Goal: Task Accomplishment & Management: Manage account settings

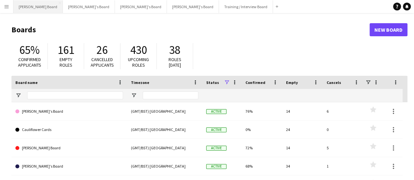
click at [26, 5] on button "[PERSON_NAME] Board Close" at bounding box center [37, 6] width 49 height 13
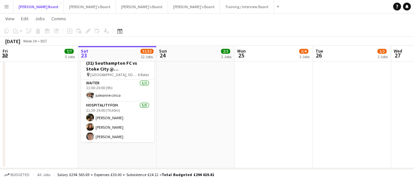
scroll to position [543, 0]
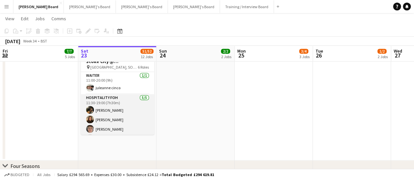
click at [129, 115] on app-card-role "Hospitality FOH [DATE] 11:30-19:00 (7h30m) [PERSON_NAME] [PERSON_NAME] [PERSON_…" at bounding box center [117, 124] width 73 height 60
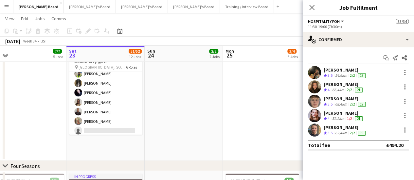
scroll to position [0, 170]
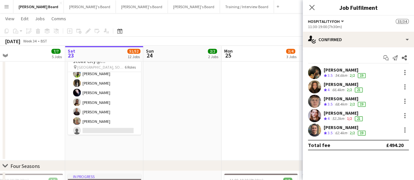
click at [312, 101] on app-user-avatar at bounding box center [314, 101] width 13 height 13
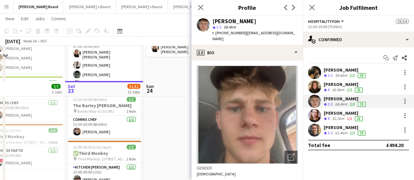
scroll to position [894, 0]
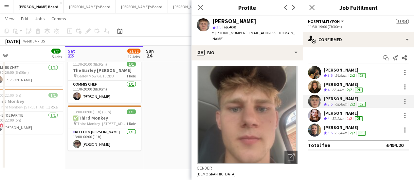
click at [312, 101] on app-user-avatar at bounding box center [314, 101] width 13 height 13
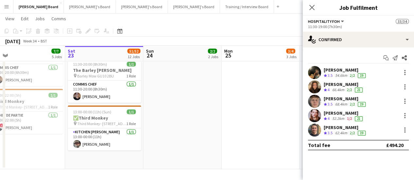
click at [312, 101] on app-user-avatar at bounding box center [314, 101] width 13 height 13
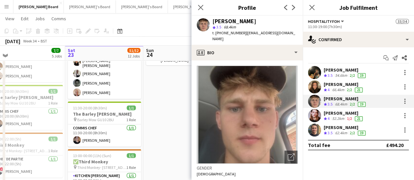
scroll to position [849, 0]
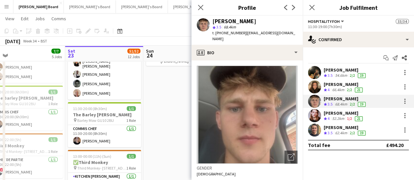
click at [184, 103] on app-date-cell "09:00-20:00 (11h) 1/1 Third Monkey pin Third Monkey- 46 South St 1 Role Chef de…" at bounding box center [182, 115] width 78 height 198
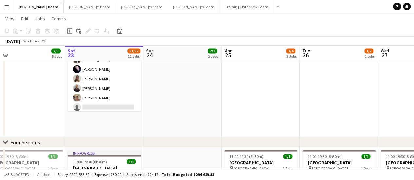
scroll to position [566, 0]
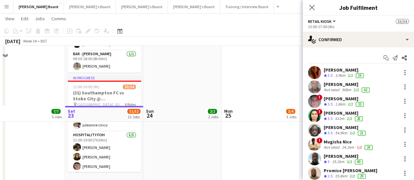
scroll to position [501, 0]
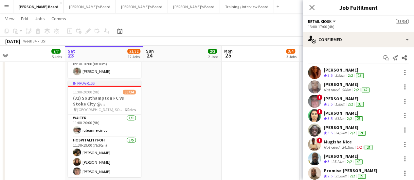
click at [231, 99] on app-date-cell at bounding box center [261, 71] width 78 height 263
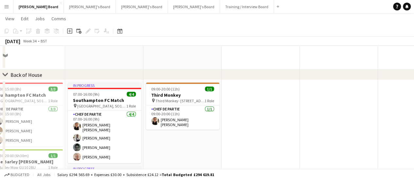
scroll to position [599, 0]
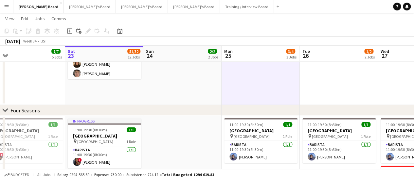
drag, startPoint x: 269, startPoint y: 80, endPoint x: 176, endPoint y: 69, distance: 93.7
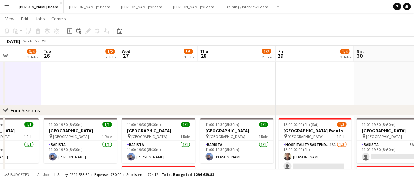
drag, startPoint x: 224, startPoint y: 71, endPoint x: 62, endPoint y: 67, distance: 162.2
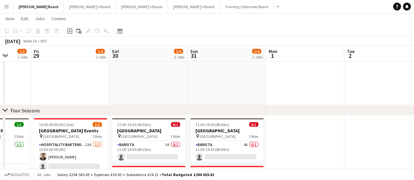
drag, startPoint x: 216, startPoint y: 80, endPoint x: 97, endPoint y: 73, distance: 118.8
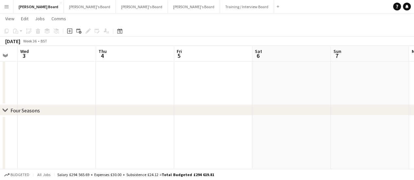
drag, startPoint x: 231, startPoint y: 85, endPoint x: 5, endPoint y: 85, distance: 226.4
drag, startPoint x: 254, startPoint y: 89, endPoint x: 54, endPoint y: 92, distance: 199.2
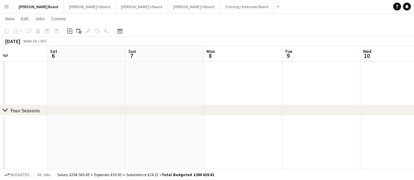
drag, startPoint x: 220, startPoint y: 94, endPoint x: 153, endPoint y: 87, distance: 67.5
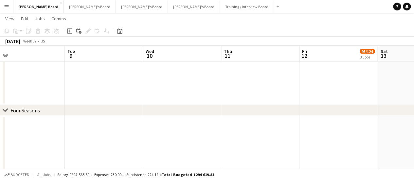
drag, startPoint x: 268, startPoint y: 92, endPoint x: 306, endPoint y: 91, distance: 38.7
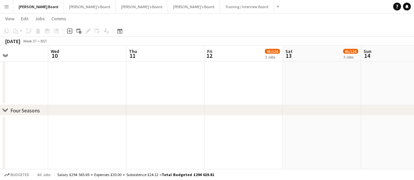
scroll to position [0, 201]
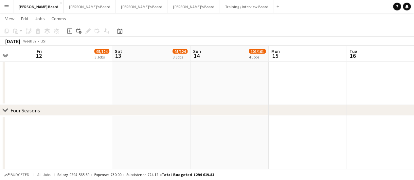
drag, startPoint x: 310, startPoint y: 92, endPoint x: 232, endPoint y: 94, distance: 78.6
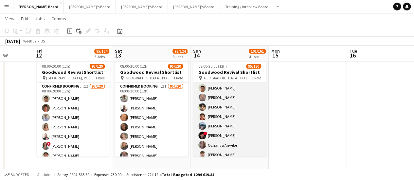
scroll to position [262, 0]
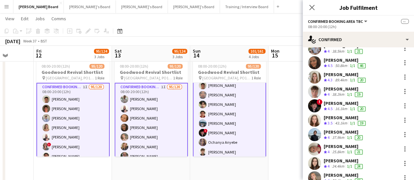
scroll to position [197, 0]
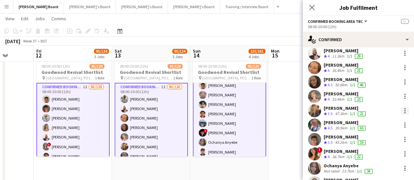
scroll to position [0, 0]
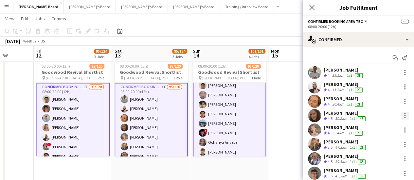
click at [405, 116] on div at bounding box center [405, 115] width 1 height 1
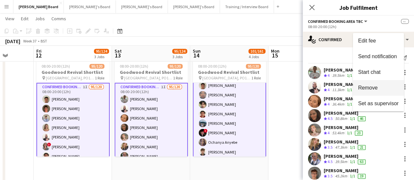
click at [365, 84] on button "Remove" at bounding box center [378, 88] width 51 height 16
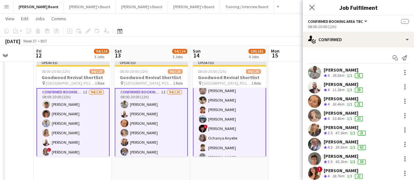
click at [254, 13] on app-navbar "Menu Boards Boards Boards All jobs Status Workforce Workforce My Workforce Recr…" at bounding box center [207, 6] width 414 height 13
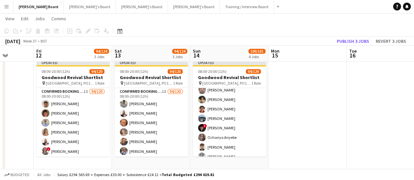
scroll to position [262, 0]
drag, startPoint x: 360, startPoint y: 42, endPoint x: 356, endPoint y: 40, distance: 4.8
click at [360, 42] on button "Publish 3 jobs" at bounding box center [353, 41] width 38 height 9
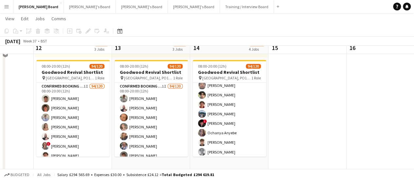
scroll to position [468, 0]
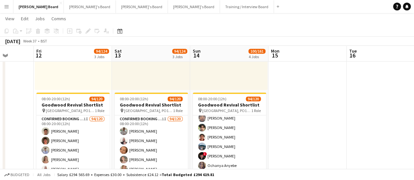
drag, startPoint x: 126, startPoint y: 113, endPoint x: 315, endPoint y: 38, distance: 203.5
click at [315, 38] on div "[DATE] Week 37 • BST" at bounding box center [207, 41] width 414 height 9
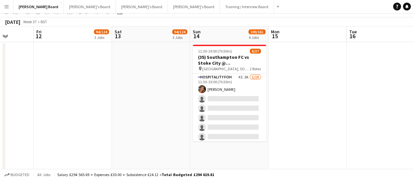
scroll to position [0, 0]
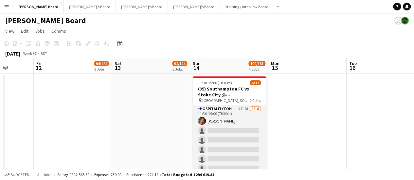
click at [248, 149] on app-card-role "Hospitality FOH 4I 2A [DATE] 11:30-19:00 (7h30m) [PERSON_NAME] single-neutral-a…" at bounding box center [229, 159] width 73 height 108
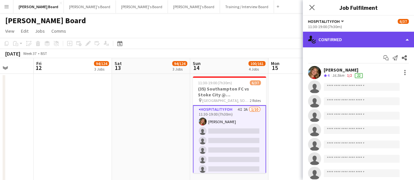
click at [375, 44] on div "single-neutral-actions-check-2 Confirmed" at bounding box center [358, 40] width 111 height 16
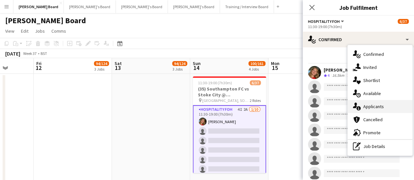
click at [375, 108] on div "single-neutral-actions-information Applicants" at bounding box center [380, 106] width 65 height 13
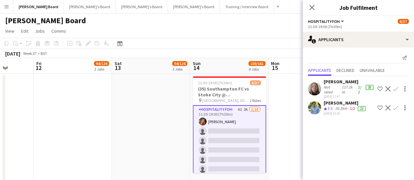
click at [334, 110] on div "Crew rating 3.5" at bounding box center [329, 109] width 10 height 6
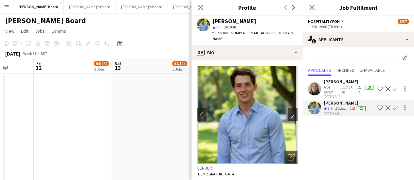
click at [229, 22] on div "[PERSON_NAME]" at bounding box center [235, 21] width 44 height 6
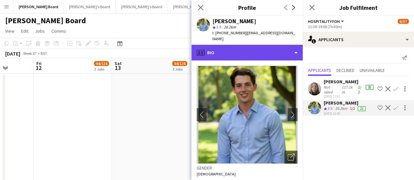
click at [233, 45] on div "profile Bio" at bounding box center [247, 53] width 111 height 16
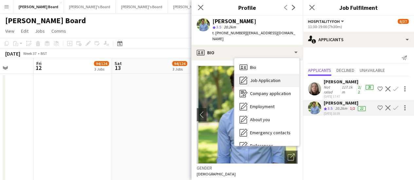
click at [256, 74] on div "Job Application Job Application" at bounding box center [267, 80] width 65 height 13
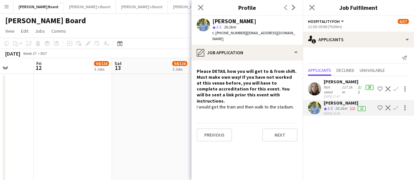
click at [160, 28] on app-page-menu "View Day view expanded Day view collapsed Month view Date picker Jump to [DATE]…" at bounding box center [207, 32] width 414 height 12
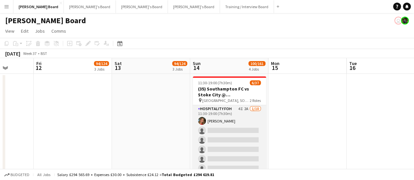
click at [252, 133] on app-card-role "Hospitality FOH 4I 2A [DATE] 11:30-19:00 (7h30m) [PERSON_NAME] single-neutral-a…" at bounding box center [229, 159] width 73 height 108
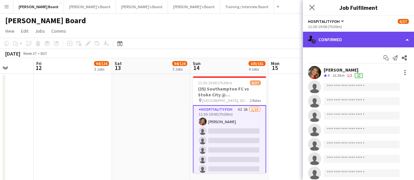
click at [377, 42] on div "single-neutral-actions-check-2 Confirmed" at bounding box center [358, 40] width 111 height 16
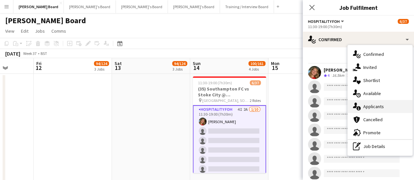
click at [384, 106] on div "single-neutral-actions-information Applicants" at bounding box center [380, 106] width 65 height 13
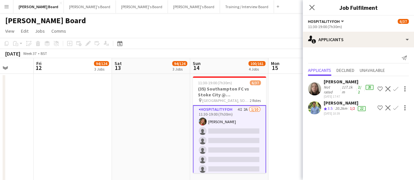
click at [397, 108] on app-icon "Confirm" at bounding box center [395, 107] width 5 height 5
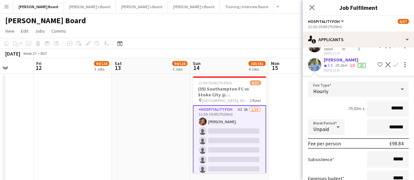
scroll to position [90, 0]
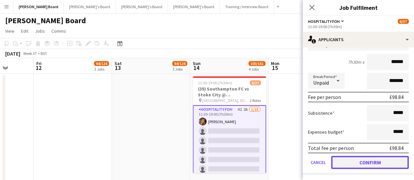
click at [356, 158] on button "Confirm" at bounding box center [371, 162] width 78 height 13
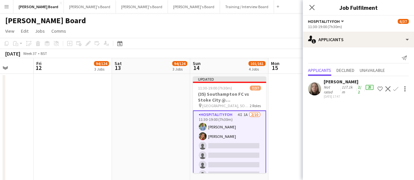
scroll to position [0, 0]
click at [395, 89] on app-icon "Confirm" at bounding box center [395, 88] width 5 height 5
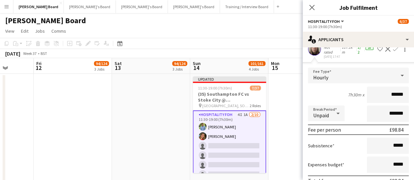
scroll to position [73, 0]
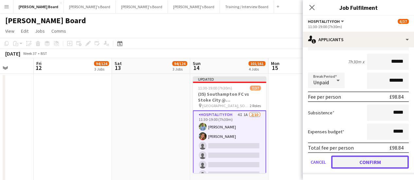
click at [358, 162] on button "Confirm" at bounding box center [371, 162] width 78 height 13
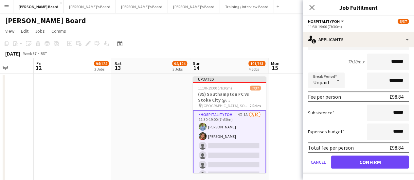
scroll to position [0, 0]
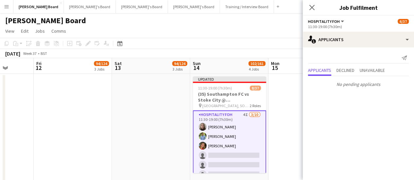
click at [275, 27] on app-page-menu "View Day view expanded Day view collapsed Month view Date picker Jump to [DATE]…" at bounding box center [207, 32] width 414 height 12
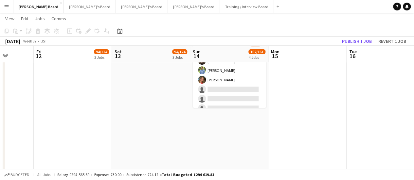
scroll to position [66, 0]
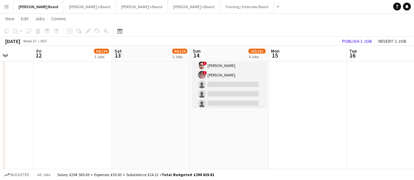
click at [227, 80] on app-card-role "Retail Kiosk 11I 1A [DATE] 13:00-17:00 (4h) ! Shenéla [PERSON_NAME] ! [PERSON_N…" at bounding box center [229, 155] width 73 height 269
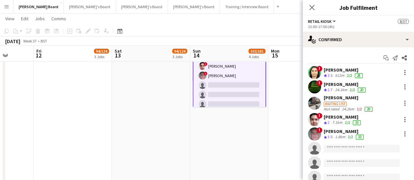
scroll to position [132, 0]
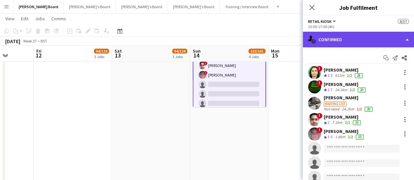
click at [386, 40] on div "single-neutral-actions-check-2 Confirmed" at bounding box center [358, 40] width 111 height 16
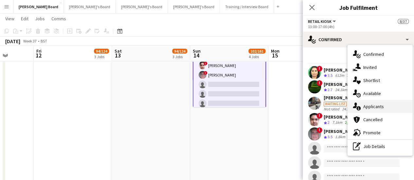
click at [402, 105] on div "single-neutral-actions-information Applicants" at bounding box center [380, 106] width 65 height 13
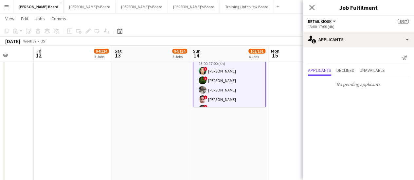
scroll to position [66, 0]
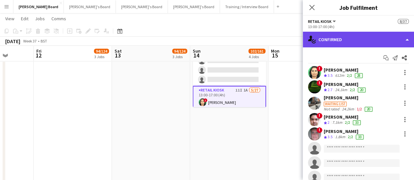
drag, startPoint x: 378, startPoint y: 37, endPoint x: 378, endPoint y: 44, distance: 6.9
click at [378, 38] on div "single-neutral-actions-check-2 Confirmed" at bounding box center [358, 40] width 111 height 16
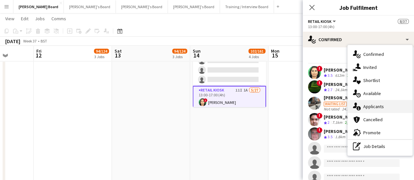
click at [388, 106] on div "single-neutral-actions-information Applicants" at bounding box center [380, 106] width 65 height 13
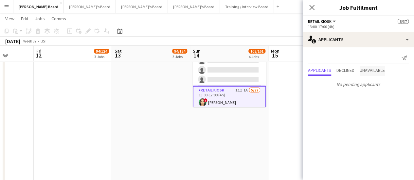
click at [372, 70] on span "Unavailable" at bounding box center [372, 70] width 25 height 5
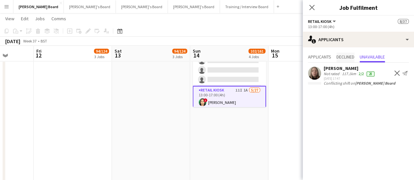
click at [338, 55] on span "Declined" at bounding box center [346, 57] width 18 height 5
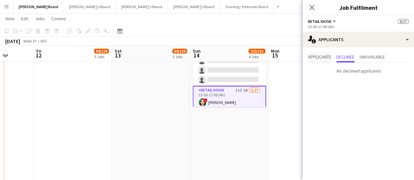
click at [329, 56] on span "Applicants" at bounding box center [319, 57] width 23 height 5
click at [256, 15] on app-page-menu "View Day view expanded Day view collapsed Month view Date picker Jump to [DATE]…" at bounding box center [207, 19] width 414 height 12
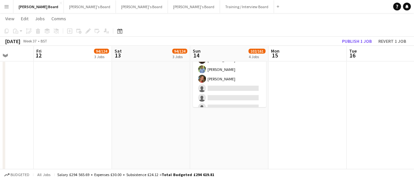
scroll to position [0, 0]
click at [361, 42] on button "Publish 1 job" at bounding box center [357, 41] width 35 height 9
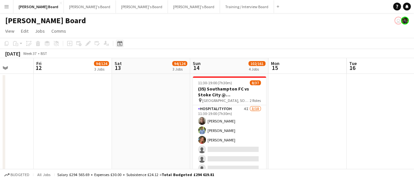
click at [122, 45] on icon at bounding box center [119, 43] width 5 height 5
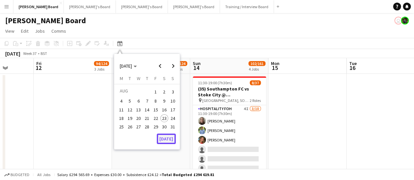
click at [168, 134] on button "[DATE]" at bounding box center [166, 139] width 19 height 10
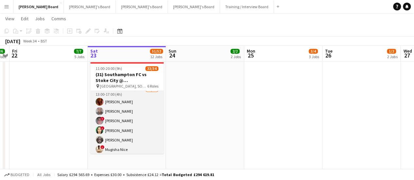
scroll to position [197, 0]
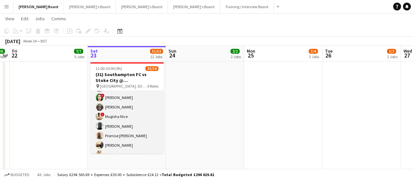
click at [137, 132] on app-card-role "Retail Kiosk 18I 1A 23/24 13:00-17:00 (4h) [PERSON_NAME] [PERSON_NAME] ! [PERSO…" at bounding box center [126, 174] width 73 height 243
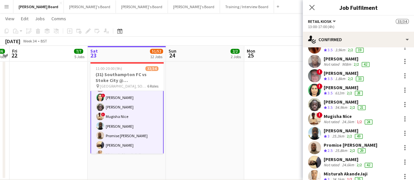
scroll to position [33, 0]
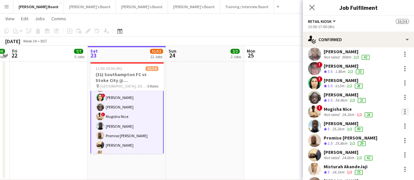
click at [401, 111] on div at bounding box center [405, 112] width 8 height 8
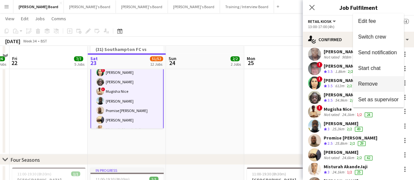
scroll to position [557, 0]
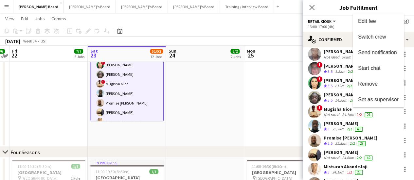
click at [336, 112] on div at bounding box center [207, 90] width 414 height 180
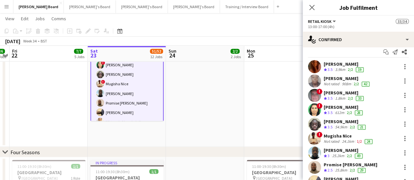
scroll to position [0, 0]
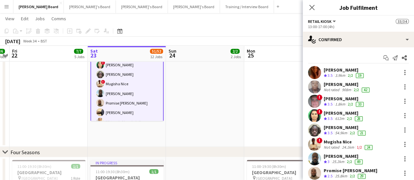
click at [282, 103] on app-date-cell at bounding box center [283, 15] width 78 height 263
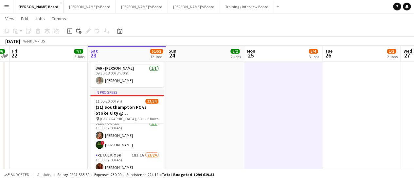
scroll to position [0, 211]
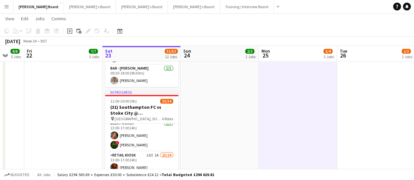
drag, startPoint x: 305, startPoint y: 137, endPoint x: 164, endPoint y: 127, distance: 141.2
click at [163, 128] on app-calendar-viewport "Tue 19 Wed 20 3/3 3 Jobs Thu 21 6/6 5 Jobs Fri 22 7/7 5 Jobs Sat 23 51/52 12 Jo…" at bounding box center [207, 53] width 414 height 1038
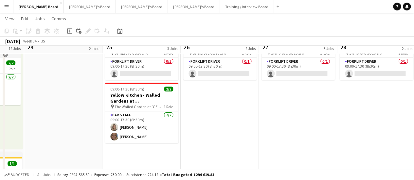
scroll to position [33, 0]
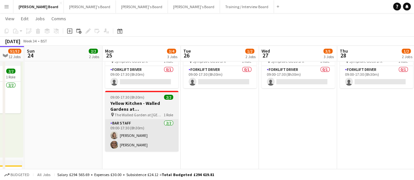
click at [139, 130] on app-card-role "BAR STAFF [DATE] 09:00-17:30 (8h30m) [PERSON_NAME] [PERSON_NAME]" at bounding box center [141, 136] width 73 height 32
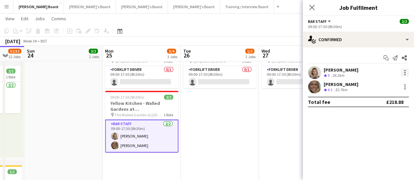
click at [405, 72] on div at bounding box center [405, 73] width 8 height 8
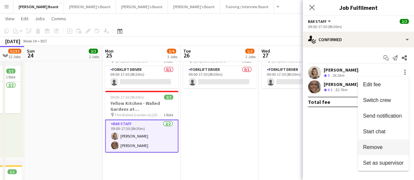
click at [382, 147] on span "Remove" at bounding box center [373, 148] width 20 height 6
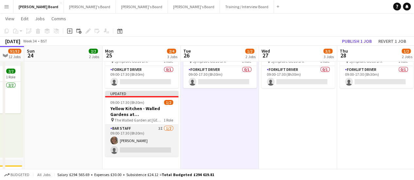
click at [136, 148] on app-card-role "BAR STAFF 3I [DATE] 09:00-17:30 (8h30m) [PERSON_NAME] single-neutral-actions" at bounding box center [141, 141] width 73 height 32
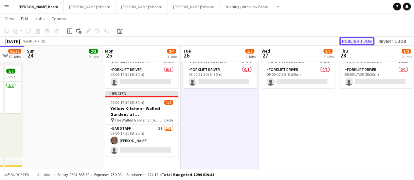
click at [362, 42] on button "Publish 1 job" at bounding box center [357, 41] width 35 height 9
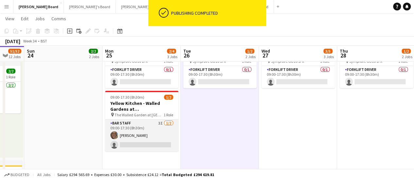
click at [147, 140] on app-card-role "BAR STAFF 3I [DATE] 09:00-17:30 (8h30m) [PERSON_NAME] single-neutral-actions" at bounding box center [141, 136] width 73 height 32
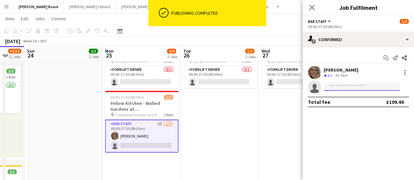
click at [356, 86] on input at bounding box center [362, 87] width 76 height 8
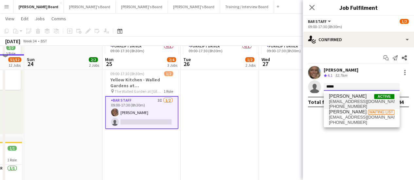
scroll to position [66, 0]
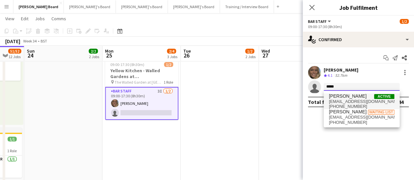
type input "*****"
click at [346, 95] on span "[PERSON_NAME]" at bounding box center [348, 97] width 38 height 6
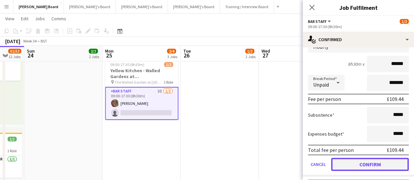
click at [359, 166] on button "Confirm" at bounding box center [371, 164] width 78 height 13
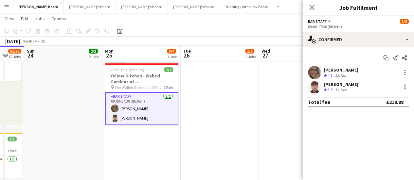
scroll to position [0, 0]
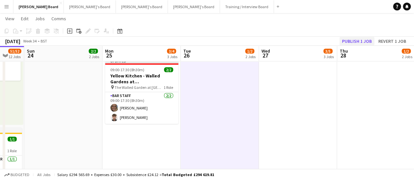
drag, startPoint x: 350, startPoint y: 35, endPoint x: 350, endPoint y: 40, distance: 4.6
click at [350, 35] on app-toolbar "Copy Paste Paste Ctrl+V Paste with crew Ctrl+Shift+V Paste linked Job [GEOGRAPH…" at bounding box center [207, 31] width 414 height 11
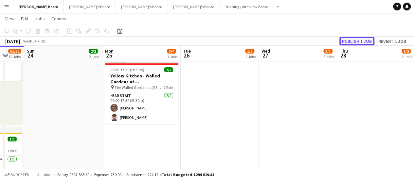
click at [350, 41] on button "Publish 1 job" at bounding box center [357, 41] width 35 height 9
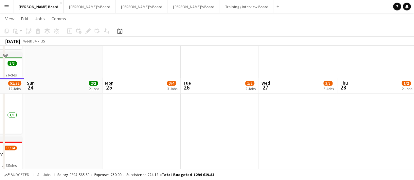
scroll to position [491, 0]
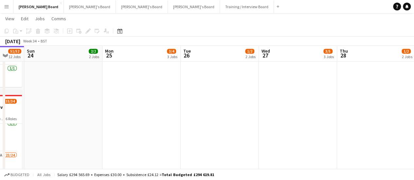
drag, startPoint x: 150, startPoint y: 126, endPoint x: 218, endPoint y: 125, distance: 68.1
click at [217, 126] on app-calendar-viewport "Thu 21 6/6 5 Jobs Fri 22 7/7 5 Jobs Sat 23 51/52 12 Jobs Sun 24 2/2 2 Jobs Mon …" at bounding box center [207, 53] width 414 height 1038
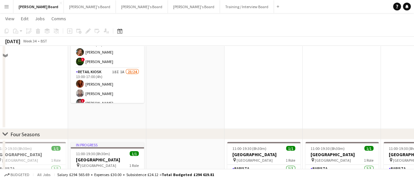
scroll to position [501, 0]
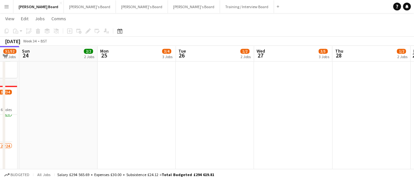
drag, startPoint x: 278, startPoint y: 132, endPoint x: 157, endPoint y: 131, distance: 121.2
click at [157, 131] on app-calendar-viewport "Wed 20 3/3 3 Jobs Thu 21 6/6 5 Jobs Fri 22 7/7 5 Jobs Sat 23 51/52 12 Jobs Sun …" at bounding box center [207, 44] width 414 height 1038
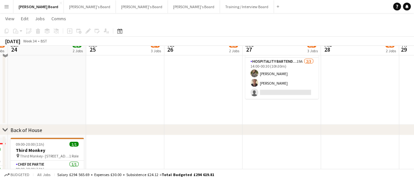
scroll to position [632, 0]
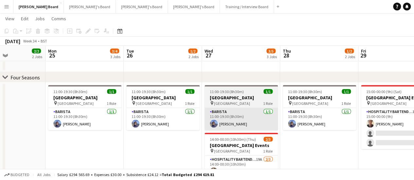
drag, startPoint x: 224, startPoint y: 137, endPoint x: 261, endPoint y: 112, distance: 44.3
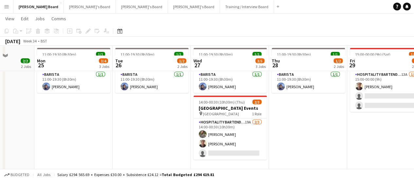
scroll to position [697, 0]
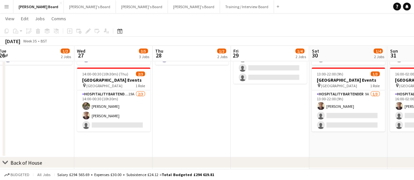
drag, startPoint x: 305, startPoint y: 128, endPoint x: 160, endPoint y: 106, distance: 146.8
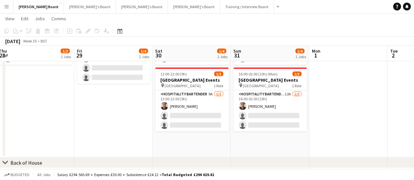
scroll to position [0, 175]
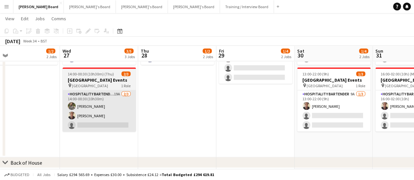
click at [125, 98] on app-card-role "Hospitality Bartender 19A [DATE] 14:00-00:30 (10h30m) [PERSON_NAME] [PERSON_NAM…" at bounding box center [99, 111] width 73 height 41
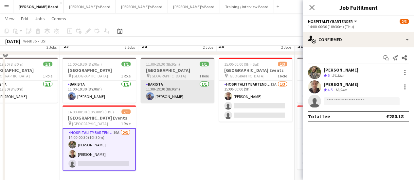
scroll to position [632, 0]
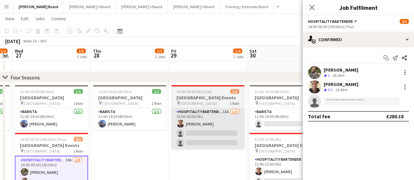
drag, startPoint x: 218, startPoint y: 156, endPoint x: 191, endPoint y: 140, distance: 31.1
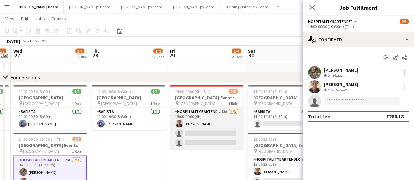
click at [193, 128] on app-card-role "Hospitality Bartender 13A [DATE] 15:00-00:00 (9h) [PERSON_NAME] single-neutral-…" at bounding box center [206, 128] width 73 height 41
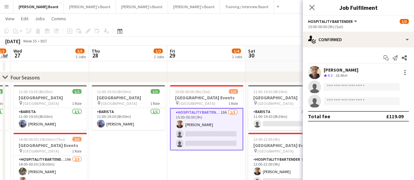
scroll to position [0, 268]
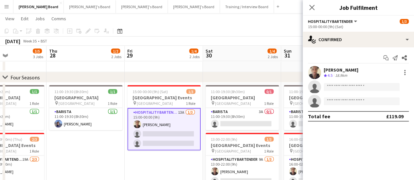
drag, startPoint x: 234, startPoint y: 133, endPoint x: 202, endPoint y: 123, distance: 33.4
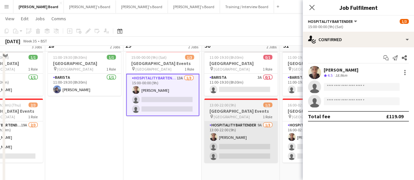
scroll to position [697, 0]
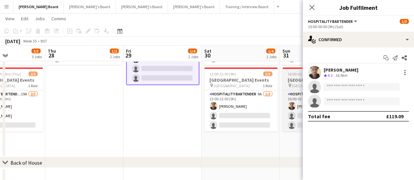
drag, startPoint x: 252, startPoint y: 120, endPoint x: 301, endPoint y: 72, distance: 69.0
click at [252, 119] on app-card-role "Hospitality Bartender 9A [DATE] 13:00-22:00 (9h) [PERSON_NAME] single-neutral-a…" at bounding box center [240, 111] width 73 height 41
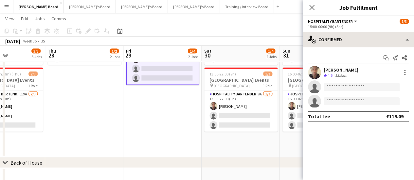
scroll to position [0, 268]
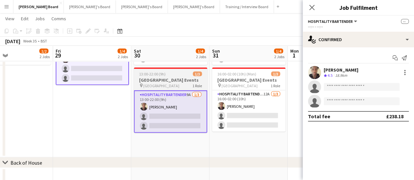
drag, startPoint x: 185, startPoint y: 99, endPoint x: 191, endPoint y: 93, distance: 8.8
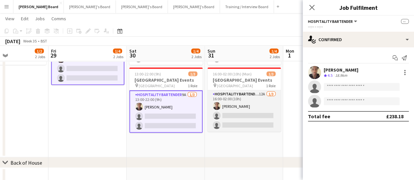
click at [237, 100] on app-card-role "Hospitality Bartender 12A [DATE] 16:00-02:00 (10h) [PERSON_NAME] single-neutral…" at bounding box center [244, 111] width 73 height 41
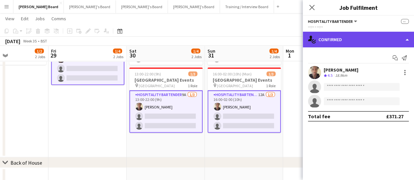
click at [368, 40] on div "single-neutral-actions-check-2 Confirmed" at bounding box center [358, 40] width 111 height 16
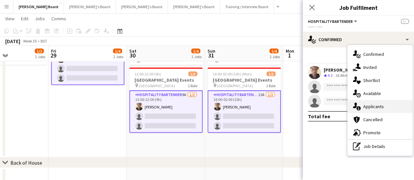
click at [392, 112] on div "single-neutral-actions-information Applicants" at bounding box center [380, 106] width 65 height 13
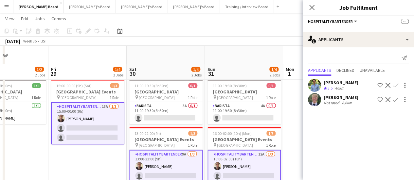
scroll to position [664, 0]
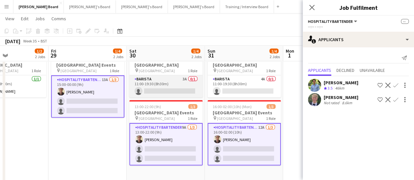
click at [157, 88] on app-card-role "Barista 3A 0/1 11:00-19:30 (8h30m) single-neutral-actions" at bounding box center [165, 87] width 73 height 22
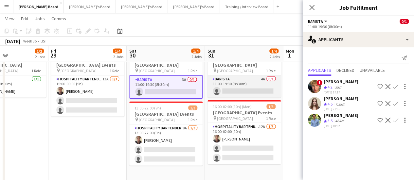
click at [259, 90] on app-card-role "Barista 4A 0/1 11:00-19:30 (8h30m) single-neutral-actions" at bounding box center [244, 87] width 73 height 22
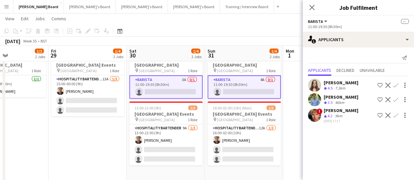
click at [332, 83] on div "[PERSON_NAME]" at bounding box center [341, 83] width 35 height 6
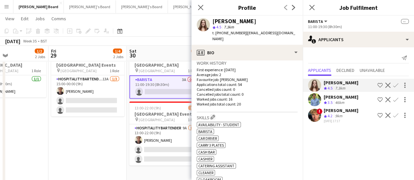
scroll to position [164, 0]
click at [356, 100] on div "[PERSON_NAME]" at bounding box center [341, 97] width 35 height 6
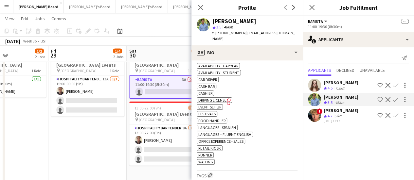
scroll to position [229, 0]
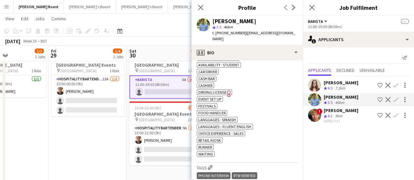
click at [337, 90] on div "7.3km" at bounding box center [340, 89] width 13 height 6
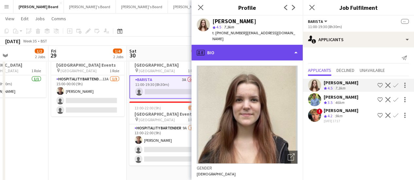
click at [281, 51] on div "profile Bio" at bounding box center [247, 53] width 111 height 16
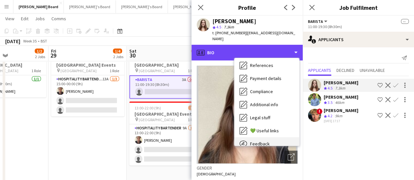
scroll to position [88, 0]
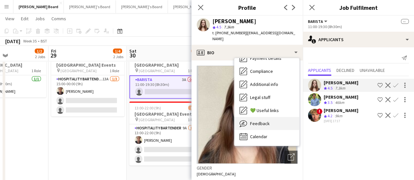
click at [263, 121] on div "Feedback Feedback" at bounding box center [267, 123] width 65 height 13
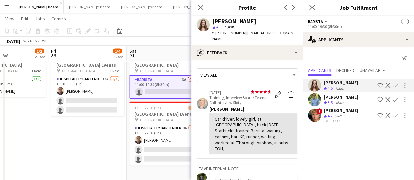
click at [397, 83] on app-icon "Confirm" at bounding box center [395, 85] width 5 height 5
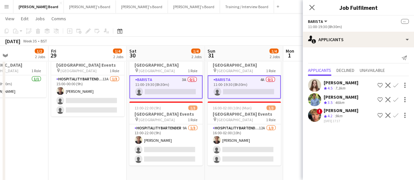
click at [397, 83] on app-icon "Confirm" at bounding box center [395, 85] width 5 height 5
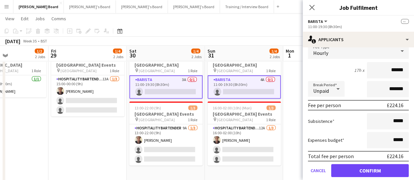
scroll to position [97, 0]
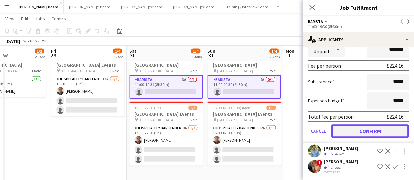
click at [355, 130] on button "Confirm" at bounding box center [371, 131] width 78 height 13
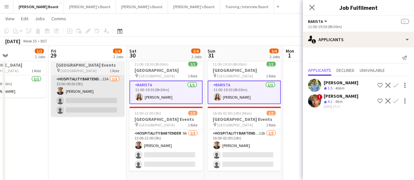
scroll to position [0, 0]
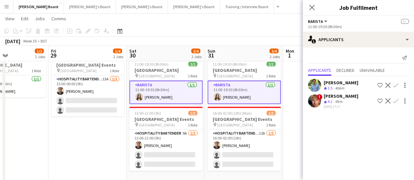
click at [60, 142] on app-date-cell "15:00-00:00 (9h) (Sat) 1/3 Four Seasons Hotel Events pin [GEOGRAPHIC_DATA] 1 Ro…" at bounding box center [87, 120] width 78 height 141
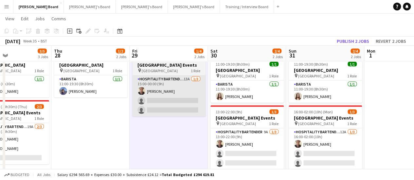
drag, startPoint x: 114, startPoint y: 136, endPoint x: 156, endPoint y: 105, distance: 52.3
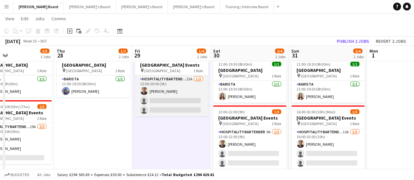
click at [159, 102] on app-card-role "Hospitality Bartender 13A [DATE] 15:00-00:00 (9h) [PERSON_NAME] single-neutral-…" at bounding box center [171, 96] width 73 height 41
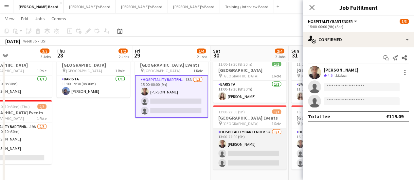
click at [247, 157] on app-card-role "Hospitality Bartender 9A [DATE] 13:00-22:00 (9h) [PERSON_NAME] single-neutral-a…" at bounding box center [249, 149] width 73 height 41
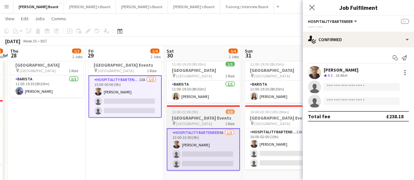
drag, startPoint x: 262, startPoint y: 156, endPoint x: 203, endPoint y: 144, distance: 60.2
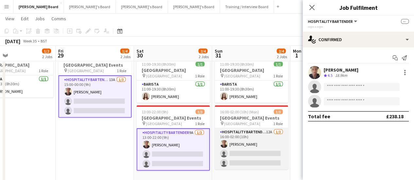
click at [258, 147] on app-card-role "Hospitality Bartender 12A [DATE] 16:00-02:00 (10h) [PERSON_NAME] single-neutral…" at bounding box center [251, 149] width 73 height 41
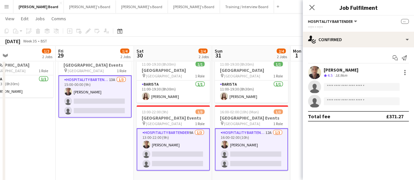
click at [367, 51] on div "Start chat Send notification Oji Adoh Crew rating 4.5 18.9km single-neutral-act…" at bounding box center [358, 87] width 111 height 80
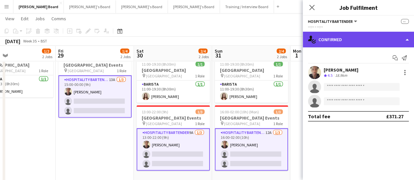
click at [381, 35] on div "single-neutral-actions-check-2 Confirmed" at bounding box center [358, 40] width 111 height 16
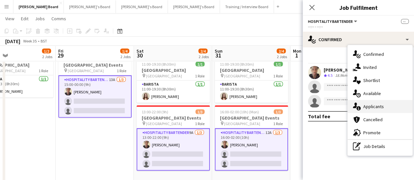
click at [385, 111] on div "single-neutral-actions-information Applicants" at bounding box center [380, 106] width 65 height 13
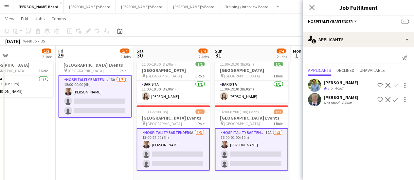
click at [254, 150] on app-card-role "Hospitality Bartender 12A [DATE] 16:00-02:00 (10h) [PERSON_NAME] single-neutral…" at bounding box center [251, 150] width 73 height 43
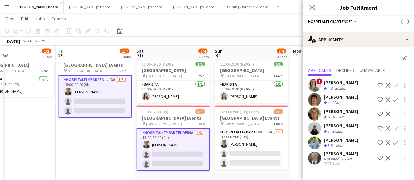
click at [186, 143] on app-card-role "Hospitality Bartender 9A [DATE] 13:00-22:00 (9h) [PERSON_NAME] single-neutral-a…" at bounding box center [173, 150] width 73 height 43
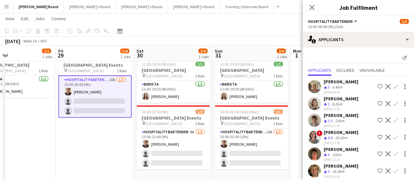
scroll to position [0, 175]
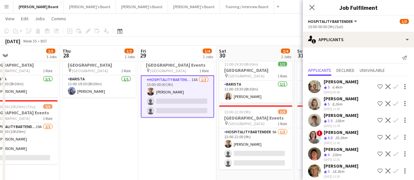
drag, startPoint x: 123, startPoint y: 90, endPoint x: 175, endPoint y: 88, distance: 51.8
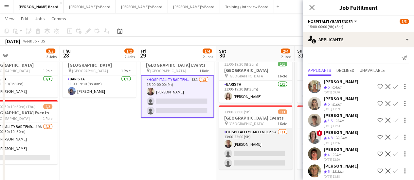
click at [267, 152] on app-card-role "Hospitality Bartender 9A [DATE] 13:00-22:00 (9h) [PERSON_NAME] single-neutral-a…" at bounding box center [255, 149] width 73 height 41
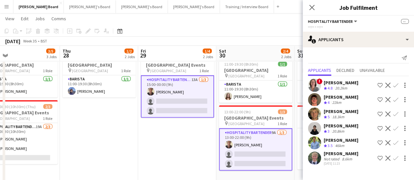
click at [267, 152] on app-card-role "Hospitality Bartender 9A [DATE] 13:00-22:00 (9h) [PERSON_NAME] single-neutral-a…" at bounding box center [255, 150] width 73 height 43
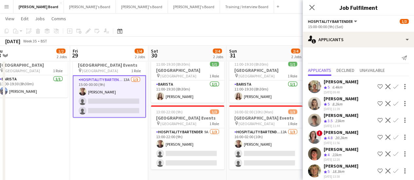
drag, startPoint x: 293, startPoint y: 154, endPoint x: 211, endPoint y: 140, distance: 82.8
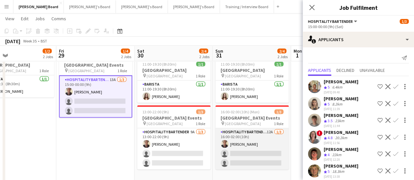
click at [237, 138] on app-card-role "Hospitality Bartender 12A [DATE] 16:00-02:00 (10h) [PERSON_NAME] single-neutral…" at bounding box center [252, 149] width 73 height 41
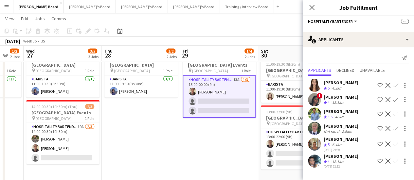
scroll to position [0, 212]
drag, startPoint x: 91, startPoint y: 91, endPoint x: 191, endPoint y: 98, distance: 99.8
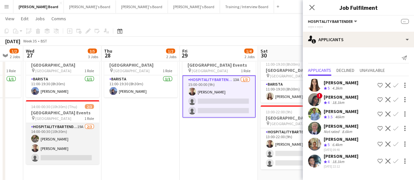
click at [71, 142] on app-card-role "Hospitality Bartender 19A [DATE] 14:00-00:30 (10h30m) [PERSON_NAME] [PERSON_NAM…" at bounding box center [62, 143] width 73 height 41
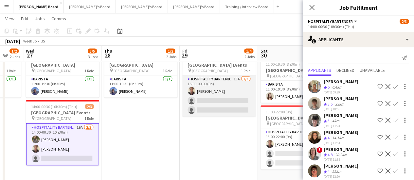
click at [230, 106] on app-card-role "Hospitality Bartender 13A [DATE] 15:00-00:00 (9h) [PERSON_NAME] single-neutral-…" at bounding box center [218, 96] width 73 height 41
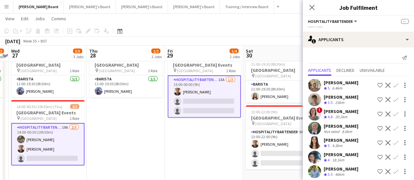
scroll to position [0, 229]
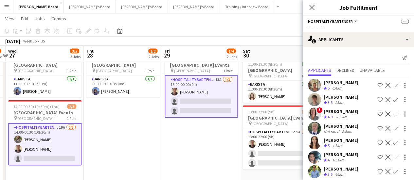
drag, startPoint x: 255, startPoint y: 153, endPoint x: 237, endPoint y: 150, distance: 17.9
click at [393, 87] on app-icon "Confirm" at bounding box center [395, 85] width 5 height 5
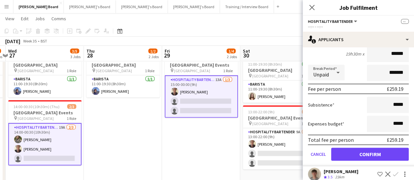
scroll to position [98, 0]
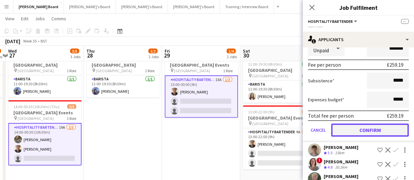
click at [362, 137] on button "Confirm" at bounding box center [371, 130] width 78 height 13
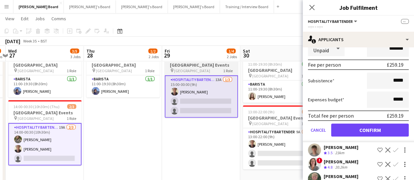
scroll to position [0, 0]
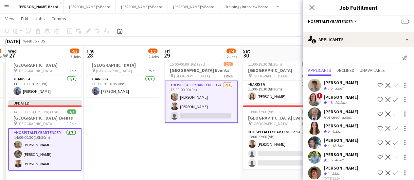
click at [196, 142] on app-date-cell "Updated 15:00-00:00 (9h) (Sat) 2/3 Four Seasons Hotel Events pin [GEOGRAPHIC_DA…" at bounding box center [201, 120] width 78 height 141
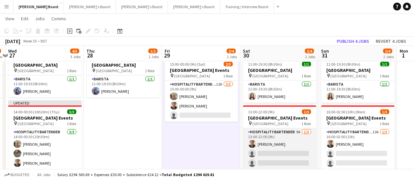
click at [265, 152] on app-card-role "Hospitality Bartender 9A [DATE] 13:00-22:00 (9h) [PERSON_NAME] single-neutral-a…" at bounding box center [279, 149] width 73 height 41
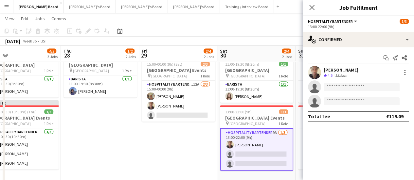
drag, startPoint x: 202, startPoint y: 108, endPoint x: 180, endPoint y: 104, distance: 23.3
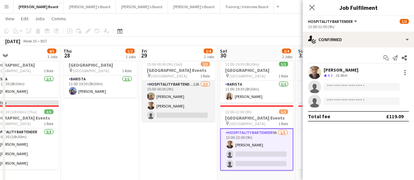
click at [180, 103] on app-card-role "Hospitality Bartender 12A [DATE] 15:00-00:00 (9h) [PERSON_NAME]-[PERSON_NAME] s…" at bounding box center [178, 101] width 73 height 41
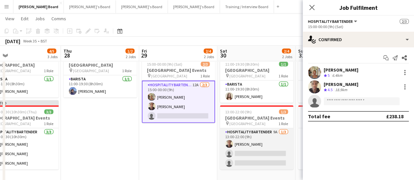
click at [251, 153] on app-card-role "Hospitality Bartender 9A [DATE] 13:00-22:00 (9h) [PERSON_NAME] single-neutral-a…" at bounding box center [256, 149] width 73 height 41
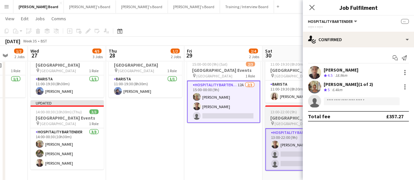
drag, startPoint x: 251, startPoint y: 157, endPoint x: 156, endPoint y: 134, distance: 97.7
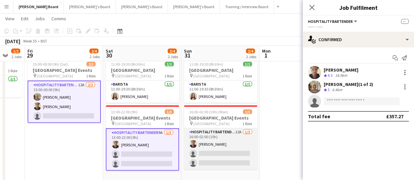
click at [225, 145] on app-card-role "Hospitality Bartender 12A [DATE] 16:00-02:00 (10h) [PERSON_NAME] single-neutral…" at bounding box center [220, 149] width 73 height 41
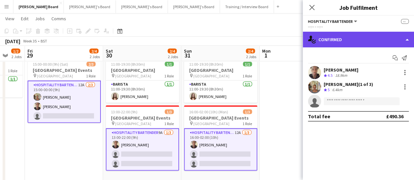
click at [382, 47] on div "single-neutral-actions-check-2 Confirmed" at bounding box center [358, 40] width 111 height 16
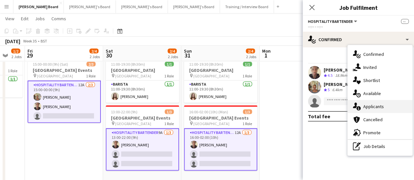
click at [397, 105] on div "single-neutral-actions-information Applicants" at bounding box center [380, 106] width 65 height 13
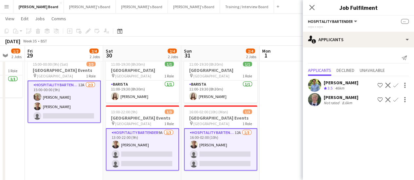
click at [348, 99] on div "[PERSON_NAME]" at bounding box center [341, 98] width 35 height 6
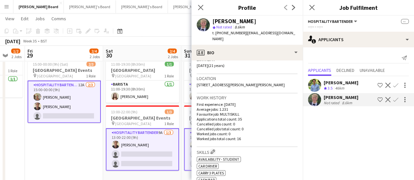
scroll to position [98, 0]
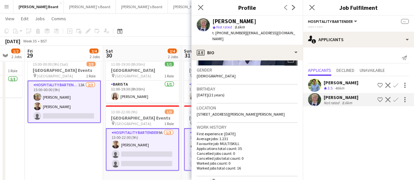
drag, startPoint x: 255, startPoint y: 24, endPoint x: 255, endPoint y: 34, distance: 10.8
click at [255, 28] on div "[PERSON_NAME] star Not rated 8.6km t. [PHONE_NUMBER] | [EMAIL_ADDRESS][DOMAIN_N…" at bounding box center [255, 30] width 85 height 24
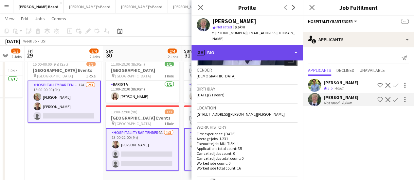
click at [255, 45] on div "profile Bio" at bounding box center [247, 53] width 111 height 16
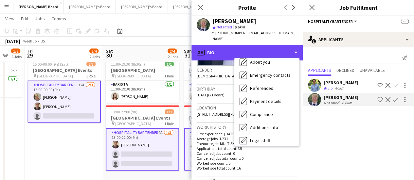
scroll to position [88, 0]
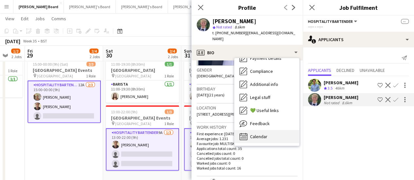
click at [274, 135] on div "Calendar Calendar" at bounding box center [267, 136] width 65 height 13
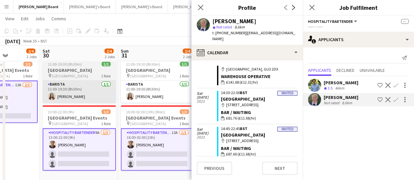
scroll to position [0, 292]
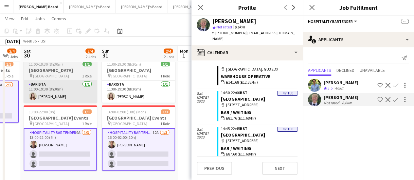
drag, startPoint x: 160, startPoint y: 116, endPoint x: 89, endPoint y: 100, distance: 72.9
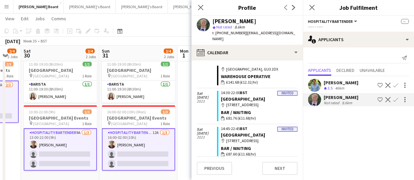
click at [353, 86] on div "Crew rating 3.5 46km" at bounding box center [341, 89] width 35 height 6
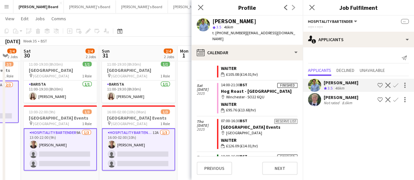
scroll to position [626, 0]
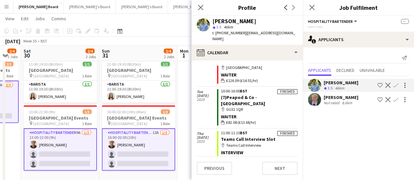
click at [184, 111] on app-date-cell at bounding box center [217, 120] width 78 height 141
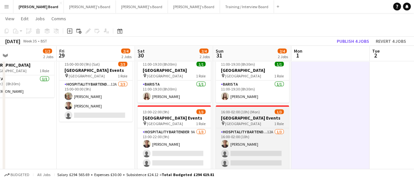
drag, startPoint x: 128, startPoint y: 110, endPoint x: 250, endPoint y: 108, distance: 122.5
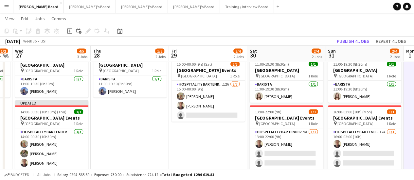
drag, startPoint x: 143, startPoint y: 131, endPoint x: 241, endPoint y: 127, distance: 97.7
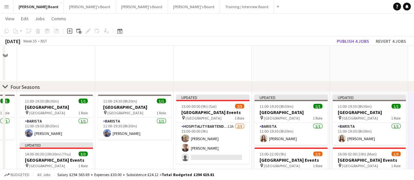
scroll to position [599, 0]
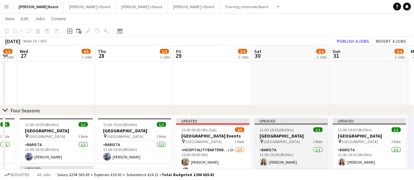
click at [311, 132] on app-job-card "Updated 11:00-19:30 (8h30m) 1/1 [GEOGRAPHIC_DATA] pin [GEOGRAPHIC_DATA] 1 Role …" at bounding box center [291, 143] width 73 height 50
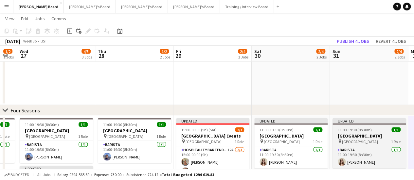
click at [379, 133] on h3 "[GEOGRAPHIC_DATA]" at bounding box center [369, 136] width 73 height 6
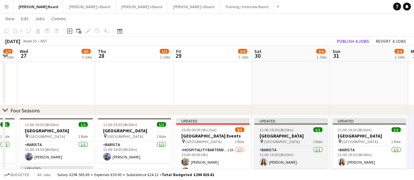
click at [316, 137] on h3 "[GEOGRAPHIC_DATA]" at bounding box center [291, 136] width 73 height 6
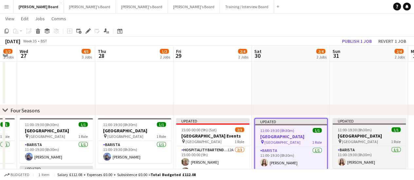
click at [362, 135] on h3 "[GEOGRAPHIC_DATA]" at bounding box center [369, 136] width 73 height 6
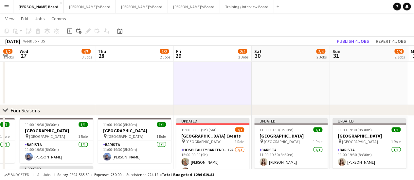
drag, startPoint x: 201, startPoint y: 99, endPoint x: 244, endPoint y: 96, distance: 43.6
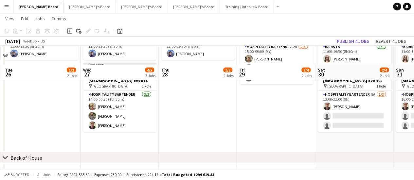
scroll to position [664, 0]
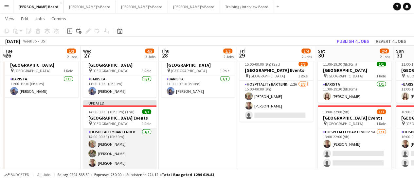
click at [120, 143] on app-card-role "Hospitality Bartender [DATE] 14:00-00:30 (10h30m) [PERSON_NAME] [PERSON_NAME] […" at bounding box center [119, 149] width 73 height 41
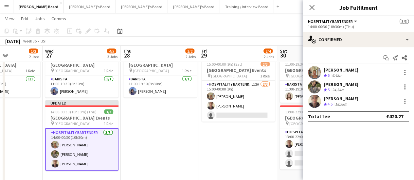
scroll to position [0, 197]
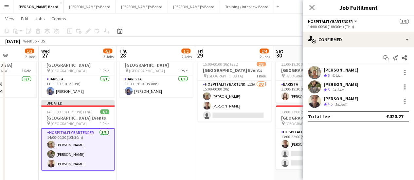
drag, startPoint x: 270, startPoint y: 147, endPoint x: 227, endPoint y: 141, distance: 43.0
click at [362, 66] on div "[PERSON_NAME] Crew rating 5 6.4km" at bounding box center [358, 72] width 111 height 13
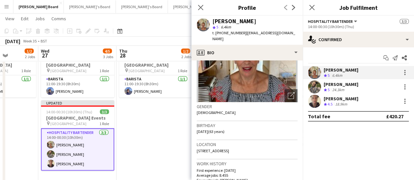
scroll to position [131, 0]
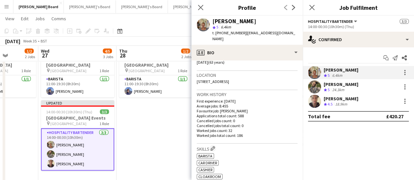
click at [178, 126] on app-date-cell "11:00-19:30 (8h30m) 1/1 [GEOGRAPHIC_DATA] pin [GEOGRAPHIC_DATA] 1 Role Barista …" at bounding box center [156, 120] width 78 height 141
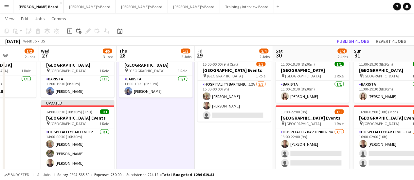
scroll to position [0, 219]
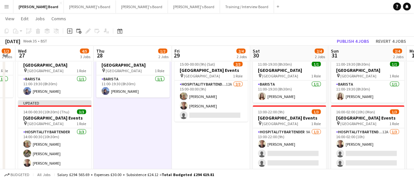
drag, startPoint x: 251, startPoint y: 121, endPoint x: 236, endPoint y: 121, distance: 15.1
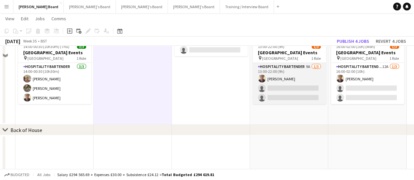
scroll to position [697, 0]
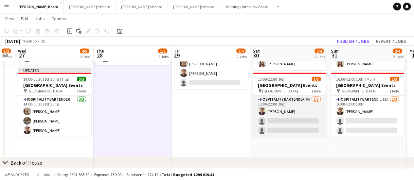
click at [309, 109] on app-card-role "Hospitality Bartender 9A [DATE] 13:00-22:00 (9h) [PERSON_NAME] single-neutral-a…" at bounding box center [289, 116] width 73 height 41
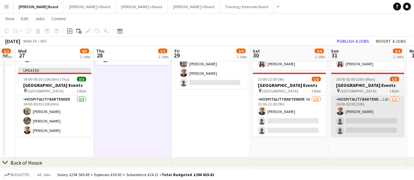
click at [368, 118] on app-card-role "Hospitality Bartender 12A [DATE] 16:00-02:00 (10h) [PERSON_NAME] single-neutral…" at bounding box center [367, 116] width 73 height 41
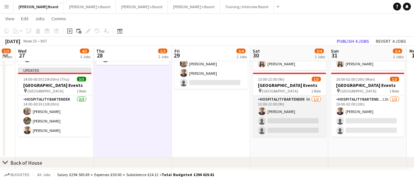
click at [292, 121] on app-card-role "Hospitality Bartender 9A [DATE] 13:00-22:00 (9h) [PERSON_NAME] single-neutral-a…" at bounding box center [289, 116] width 73 height 41
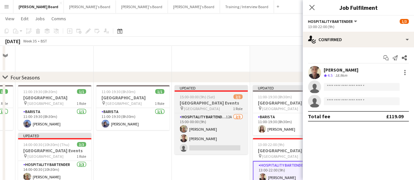
scroll to position [501, 0]
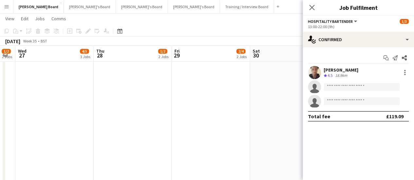
click at [237, 88] on app-date-cell at bounding box center [211, 71] width 78 height 263
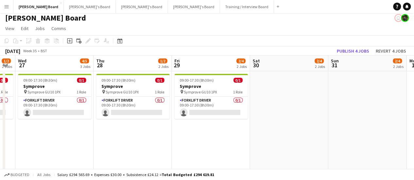
scroll to position [0, 0]
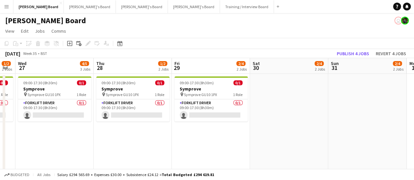
click at [270, 40] on app-toolbar "Copy Paste Paste Ctrl+V Paste with crew Ctrl+Shift+V Paste linked Job [GEOGRAPH…" at bounding box center [207, 43] width 414 height 11
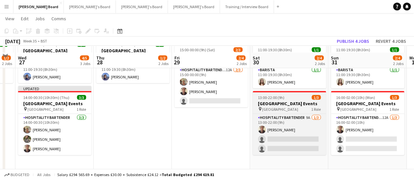
scroll to position [688, 0]
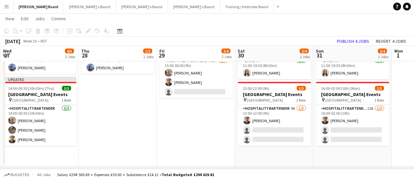
drag, startPoint x: 233, startPoint y: 128, endPoint x: 216, endPoint y: 128, distance: 17.4
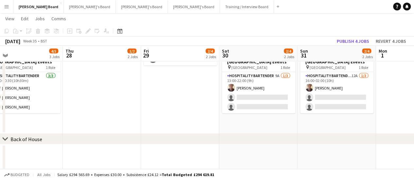
scroll to position [0, 276]
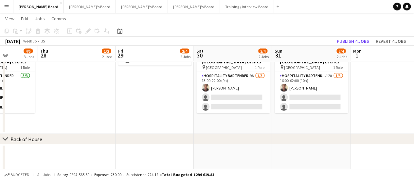
drag, startPoint x: 198, startPoint y: 100, endPoint x: 172, endPoint y: 100, distance: 25.9
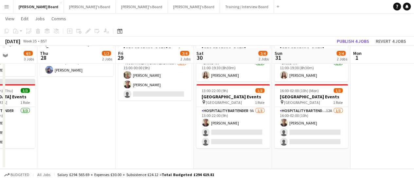
scroll to position [655, 0]
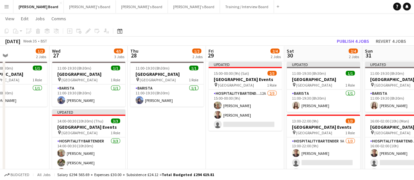
drag, startPoint x: 168, startPoint y: 123, endPoint x: 124, endPoint y: 119, distance: 44.8
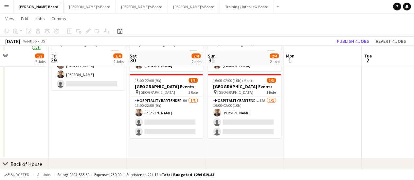
scroll to position [688, 0]
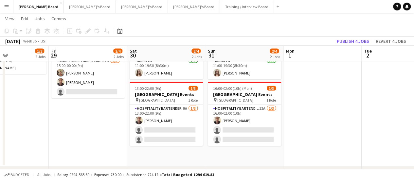
click at [294, 112] on app-date-cell at bounding box center [323, 97] width 78 height 141
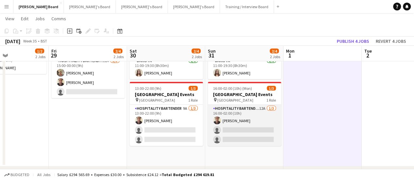
drag, startPoint x: 189, startPoint y: 128, endPoint x: 250, endPoint y: 129, distance: 61.6
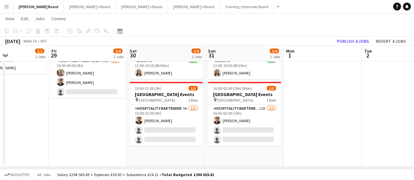
drag, startPoint x: 81, startPoint y: 112, endPoint x: 224, endPoint y: 119, distance: 143.0
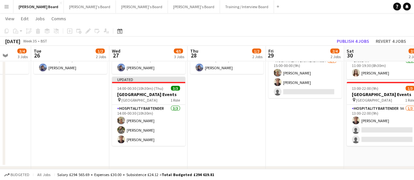
drag, startPoint x: 157, startPoint y: 108, endPoint x: 254, endPoint y: 122, distance: 97.3
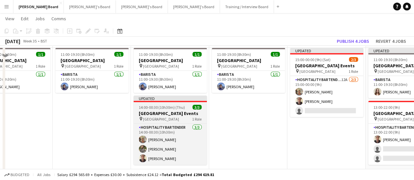
scroll to position [655, 0]
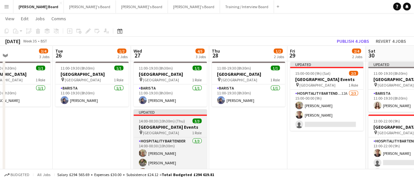
click at [174, 124] on app-job-card "Updated 14:00-00:30 (10h30m) (Thu) 3/3 Four Seasons Hotel Events pin [GEOGRAPHI…" at bounding box center [170, 144] width 73 height 69
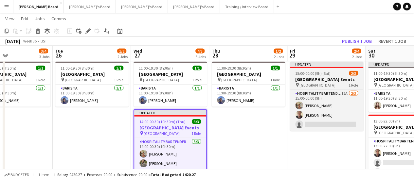
click at [348, 74] on div "15:00-00:00 (9h) (Sat) 2/3" at bounding box center [326, 73] width 73 height 5
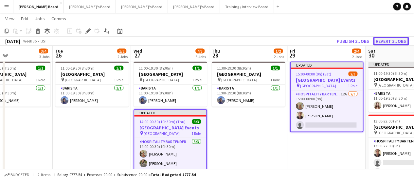
click at [393, 42] on button "Revert 2 jobs" at bounding box center [391, 41] width 36 height 9
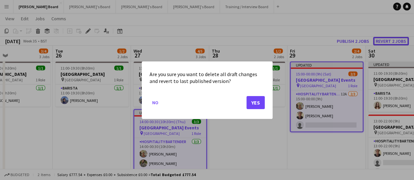
scroll to position [0, 0]
click at [258, 103] on button "Yes" at bounding box center [256, 102] width 18 height 13
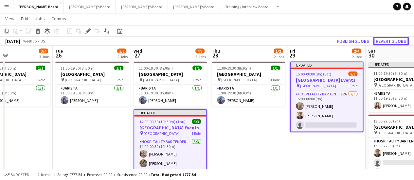
scroll to position [655, 0]
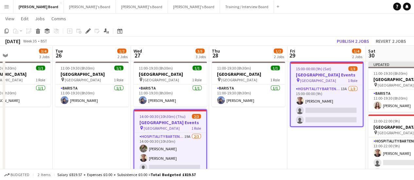
click at [269, 141] on app-date-cell "11:00-19:30 (8h30m) 1/1 [GEOGRAPHIC_DATA] pin [GEOGRAPHIC_DATA] 1 Role Barista …" at bounding box center [248, 129] width 78 height 141
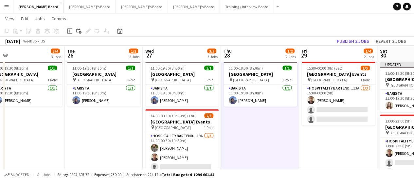
drag, startPoint x: 330, startPoint y: 142, endPoint x: 179, endPoint y: 129, distance: 152.2
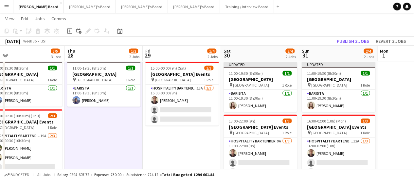
scroll to position [0, 172]
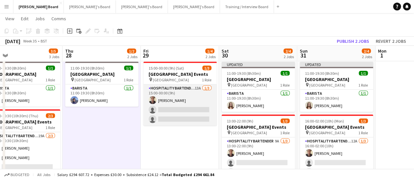
click at [181, 111] on app-card-role "Hospitality Bartender 13A [DATE] 15:00-00:00 (9h) [PERSON_NAME] single-neutral-…" at bounding box center [179, 105] width 73 height 41
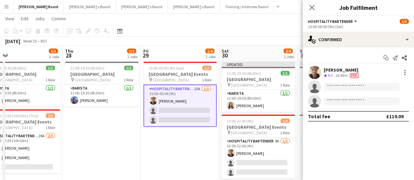
click at [196, 141] on app-date-cell "15:00-00:00 (9h) (Sat) 1/3 Four Seasons Hotel Events pin [GEOGRAPHIC_DATA] 1 Ro…" at bounding box center [180, 129] width 78 height 141
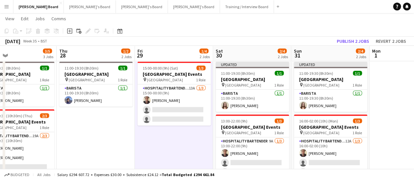
scroll to position [0, 198]
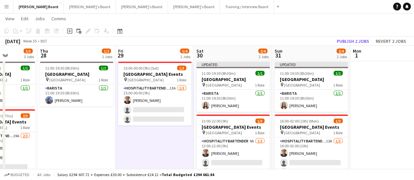
drag, startPoint x: 392, startPoint y: 123, endPoint x: 373, endPoint y: 120, distance: 19.7
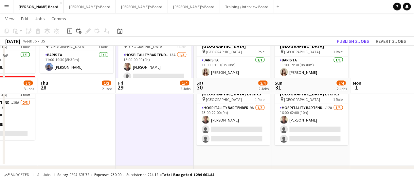
scroll to position [622, 0]
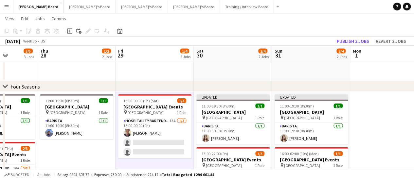
drag, startPoint x: 132, startPoint y: 152, endPoint x: 327, endPoint y: 139, distance: 195.7
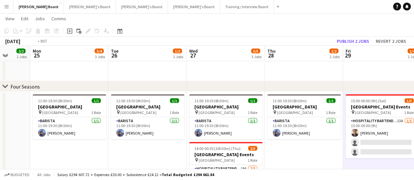
drag, startPoint x: 175, startPoint y: 125, endPoint x: 305, endPoint y: 123, distance: 130.1
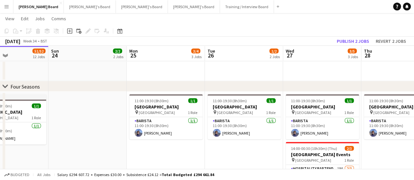
scroll to position [0, 146]
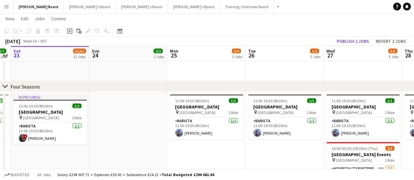
drag, startPoint x: 173, startPoint y: 126, endPoint x: 292, endPoint y: 121, distance: 119.0
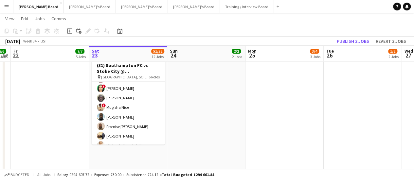
scroll to position [131, 0]
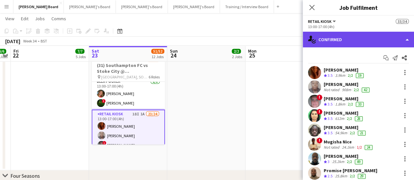
click at [390, 41] on div "single-neutral-actions-check-2 Confirmed" at bounding box center [358, 40] width 111 height 16
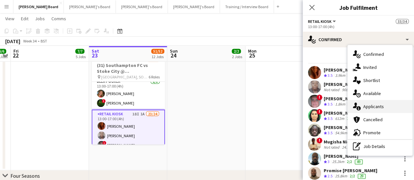
click at [375, 110] on div "single-neutral-actions-information Applicants" at bounding box center [380, 106] width 65 height 13
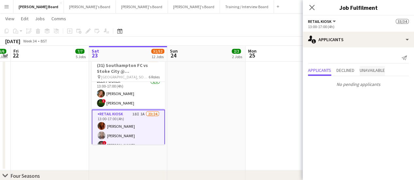
click at [371, 73] on span "Unavailable" at bounding box center [372, 70] width 25 height 5
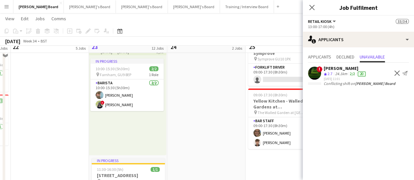
scroll to position [0, 0]
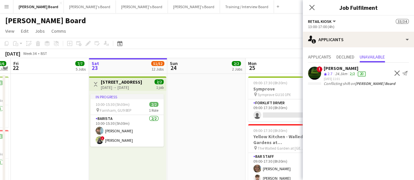
click at [93, 84] on app-icon "Toggle View" at bounding box center [95, 84] width 5 height 5
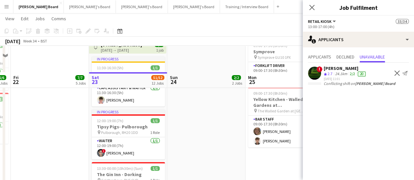
scroll to position [66, 0]
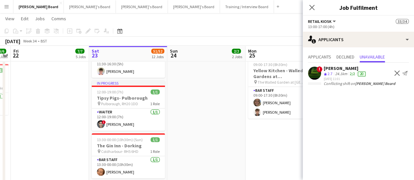
click at [208, 122] on app-date-cell at bounding box center [206, 136] width 78 height 256
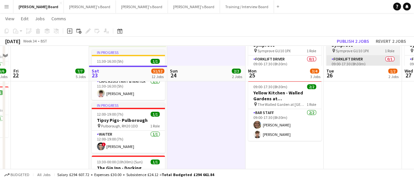
scroll to position [0, 0]
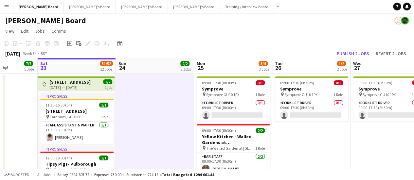
drag, startPoint x: 278, startPoint y: 113, endPoint x: 191, endPoint y: 102, distance: 88.2
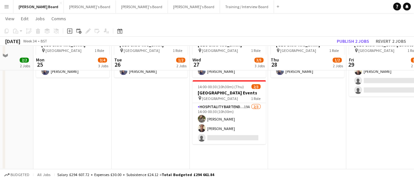
scroll to position [622, 0]
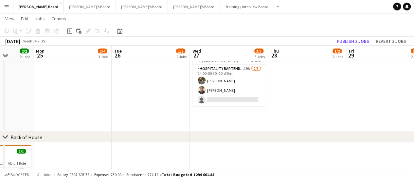
drag, startPoint x: 335, startPoint y: 139, endPoint x: 143, endPoint y: 115, distance: 193.5
click at [346, 104] on app-date-cell "11:00-19:30 (8h30m) 1/1 [GEOGRAPHIC_DATA] pin [GEOGRAPHIC_DATA] 1 Role Barista …" at bounding box center [308, 62] width 78 height 141
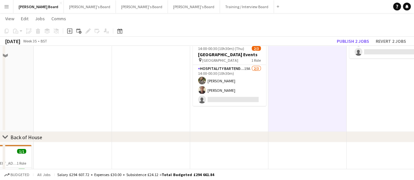
scroll to position [590, 0]
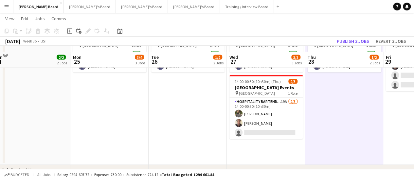
drag, startPoint x: 282, startPoint y: 112, endPoint x: 193, endPoint y: 112, distance: 89.1
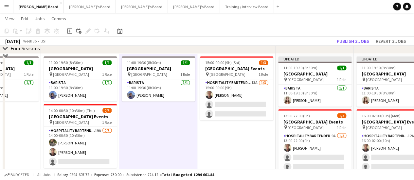
scroll to position [524, 0]
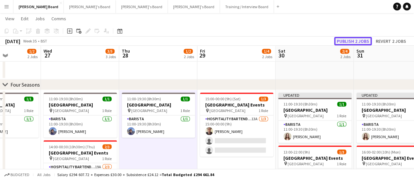
click at [351, 40] on button "Publish 2 jobs" at bounding box center [353, 41] width 38 height 9
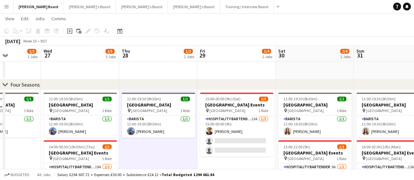
click at [254, 7] on app-navbar "Menu Boards Boards Boards All jobs Status Workforce Workforce My Workforce Recr…" at bounding box center [207, 6] width 414 height 13
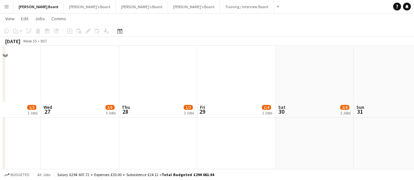
scroll to position [66, 0]
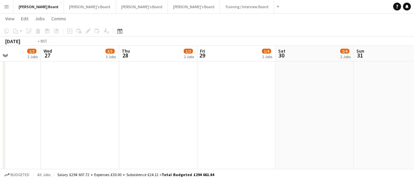
drag, startPoint x: 287, startPoint y: 117, endPoint x: 306, endPoint y: 106, distance: 21.7
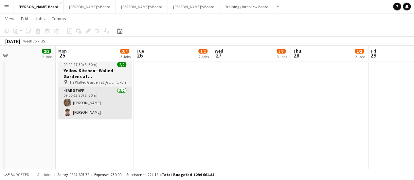
drag, startPoint x: 122, startPoint y: 106, endPoint x: 293, endPoint y: 104, distance: 171.3
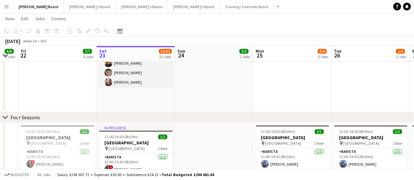
scroll to position [0, 0]
drag, startPoint x: 151, startPoint y: 83, endPoint x: 148, endPoint y: 87, distance: 5.5
click at [150, 84] on app-card-role "Hospitality FOH [DATE] 11:30-19:00 (7h30m) [PERSON_NAME] [PERSON_NAME] [PERSON_…" at bounding box center [135, 76] width 73 height 60
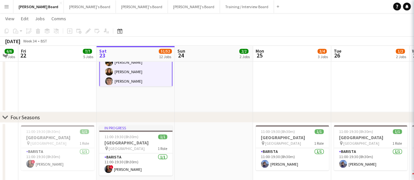
scroll to position [0, 139]
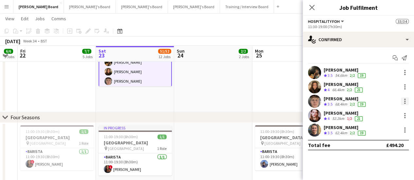
click at [404, 104] on div at bounding box center [405, 102] width 8 height 8
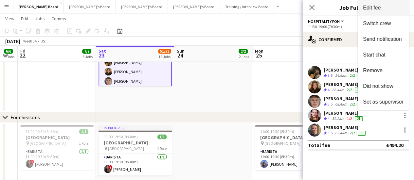
click at [381, 20] on button "Switch crew" at bounding box center [383, 24] width 51 height 16
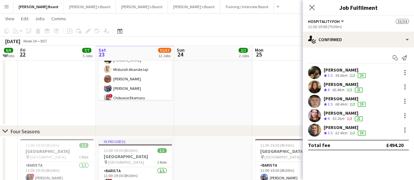
scroll to position [262, 0]
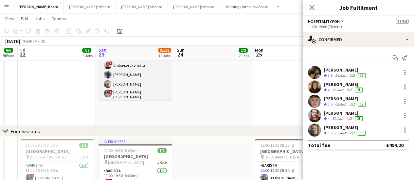
click at [142, 85] on app-card-role "Retail Kiosk 18I 1A 23/24 13:00-17:00 (4h) [PERSON_NAME] [PERSON_NAME] ! [PERSO…" at bounding box center [135, 56] width 73 height 243
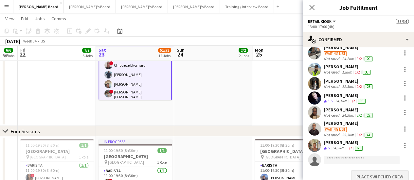
scroll to position [276, 0]
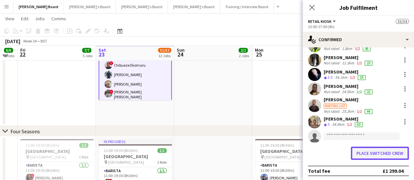
click at [371, 155] on button "Place switched crew" at bounding box center [380, 153] width 58 height 13
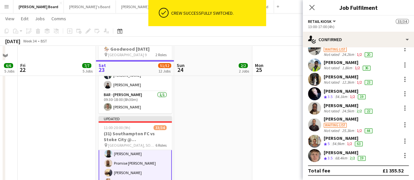
scroll to position [328, 0]
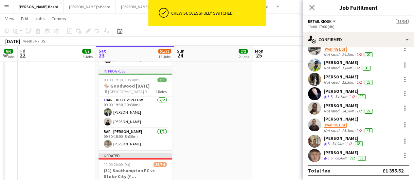
click at [205, 116] on app-date-cell "09:00-18:30 (9h30m) 1/1 🏇 Goodwood [DATE] pin Goodwood Car Park 9 1 Role Lead M…" at bounding box center [213, 144] width 78 height 263
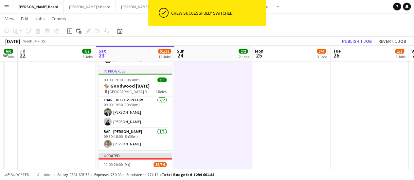
scroll to position [228, 0]
click at [369, 43] on button "Publish 1 job" at bounding box center [357, 41] width 35 height 9
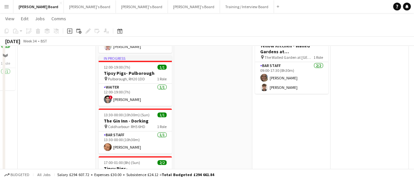
scroll to position [0, 0]
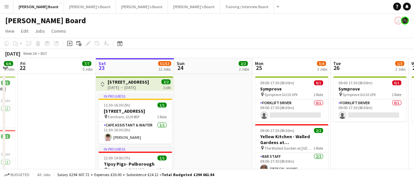
drag, startPoint x: 58, startPoint y: 54, endPoint x: 50, endPoint y: 92, distance: 38.8
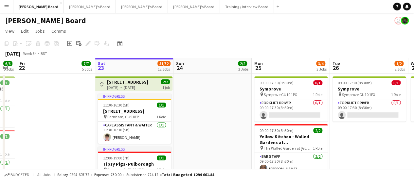
scroll to position [0, 142]
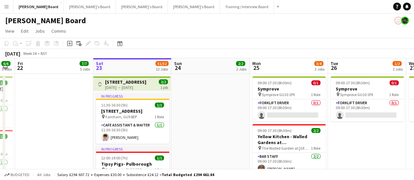
drag, startPoint x: 50, startPoint y: 92, endPoint x: 43, endPoint y: 142, distance: 50.6
drag, startPoint x: 43, startPoint y: 142, endPoint x: 38, endPoint y: 164, distance: 22.7
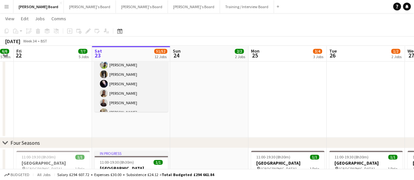
scroll to position [326, 0]
click at [141, 92] on app-card-role "Retail Kiosk 24/24 13:00-17:00 (4h) [PERSON_NAME] [PERSON_NAME] ! [PERSON_NAME]…" at bounding box center [131, 36] width 73 height 243
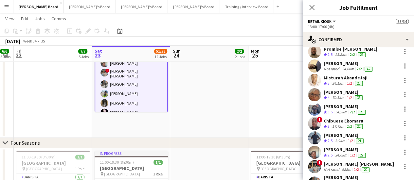
scroll to position [131, 0]
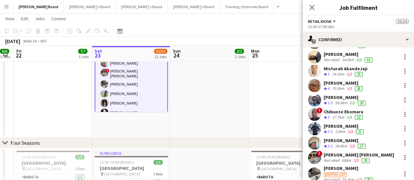
click at [343, 142] on div "[PERSON_NAME]" at bounding box center [345, 141] width 43 height 6
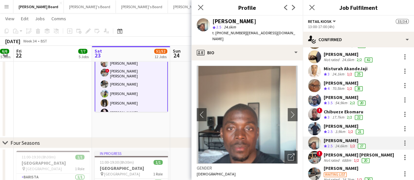
scroll to position [197, 0]
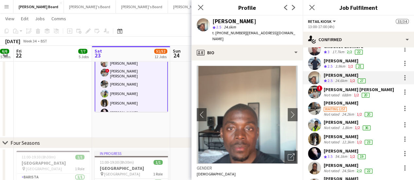
click at [347, 129] on div "1.8km" at bounding box center [347, 127] width 13 height 5
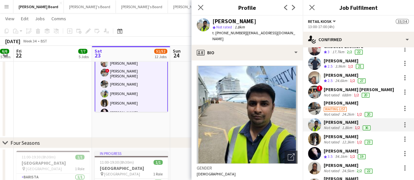
scroll to position [229, 0]
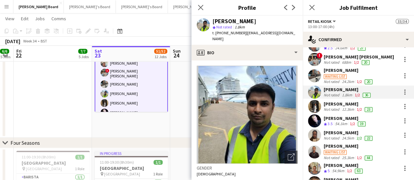
click at [343, 107] on div "12.3km" at bounding box center [348, 109] width 15 height 5
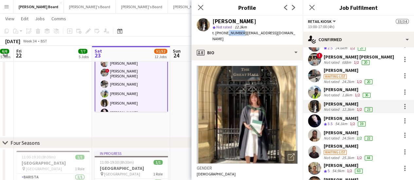
drag, startPoint x: 240, startPoint y: 33, endPoint x: 225, endPoint y: 33, distance: 15.1
click at [225, 33] on span "t. [PHONE_NUMBER]" at bounding box center [230, 32] width 34 height 5
click at [237, 33] on span "t. [PHONE_NUMBER]" at bounding box center [230, 32] width 34 height 5
drag, startPoint x: 241, startPoint y: 33, endPoint x: 216, endPoint y: 34, distance: 25.6
click at [216, 34] on span "t. [PHONE_NUMBER]" at bounding box center [230, 32] width 34 height 5
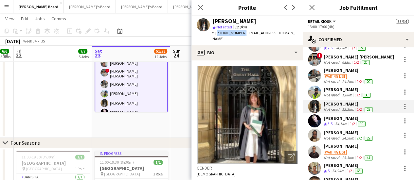
copy span "[PHONE_NUMBER]"
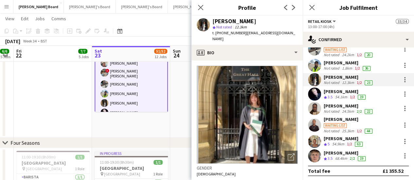
click at [341, 106] on div "[PERSON_NAME]" at bounding box center [349, 106] width 50 height 6
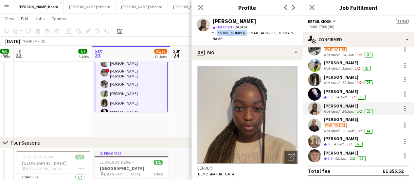
drag, startPoint x: 241, startPoint y: 34, endPoint x: 216, endPoint y: 35, distance: 25.2
click at [216, 35] on span "t. [PHONE_NUMBER]" at bounding box center [230, 32] width 34 height 5
copy span "[PHONE_NUMBER]"
click at [354, 125] on div "Waiting list" at bounding box center [349, 126] width 50 height 6
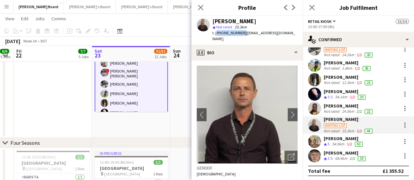
click at [216, 34] on span "t. [PHONE_NUMBER]" at bounding box center [230, 32] width 34 height 5
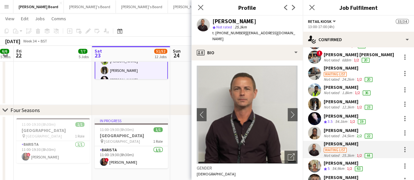
scroll to position [223, 0]
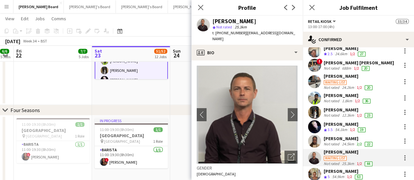
click at [336, 66] on div "Not rated" at bounding box center [332, 68] width 17 height 5
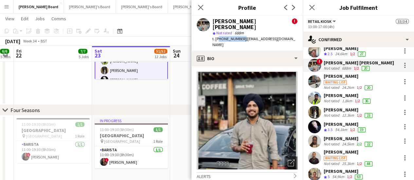
drag, startPoint x: 240, startPoint y: 34, endPoint x: 217, endPoint y: 37, distance: 23.5
click at [217, 37] on div "[PERSON_NAME] [PERSON_NAME] ! star Not rated 688m t. [PHONE_NUMBER] | [EMAIL_AD…" at bounding box center [247, 33] width 111 height 35
copy span "447563121298"
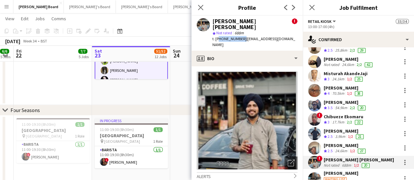
scroll to position [131, 0]
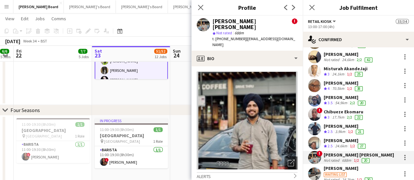
click at [343, 145] on div "24.6km" at bounding box center [341, 147] width 15 height 6
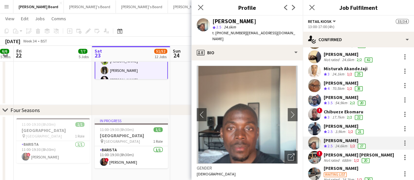
drag, startPoint x: 241, startPoint y: 34, endPoint x: 216, endPoint y: 35, distance: 25.9
click at [216, 35] on span "t. [PHONE_NUMBER]" at bounding box center [230, 32] width 34 height 5
copy span "[PHONE_NUMBER]"
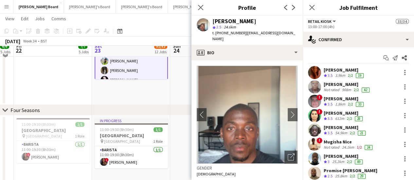
scroll to position [466, 0]
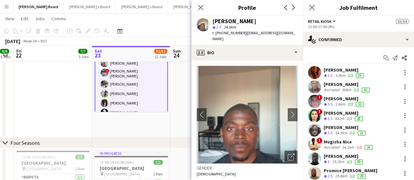
click at [337, 83] on div "[PERSON_NAME]" at bounding box center [347, 85] width 47 height 6
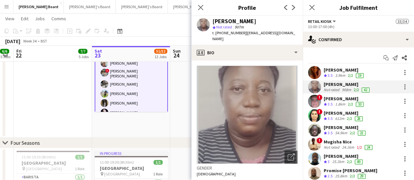
drag, startPoint x: 242, startPoint y: 34, endPoint x: 216, endPoint y: 36, distance: 26.3
click at [216, 36] on div "t. [PHONE_NUMBER] | [EMAIL_ADDRESS][DOMAIN_NAME]" at bounding box center [255, 36] width 85 height 12
copy span "[PHONE_NUMBER]"
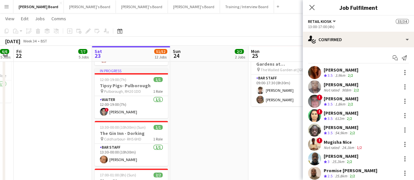
scroll to position [79, 0]
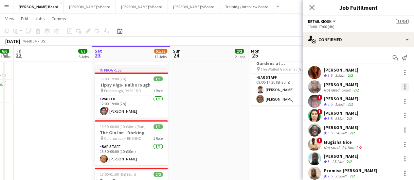
click at [401, 89] on div at bounding box center [405, 87] width 8 height 8
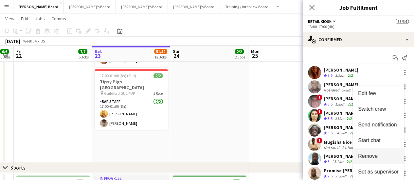
scroll to position [178, 0]
click at [279, 131] on div at bounding box center [207, 90] width 414 height 180
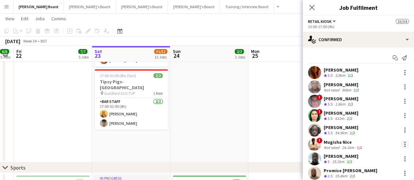
click at [401, 145] on div at bounding box center [405, 145] width 8 height 8
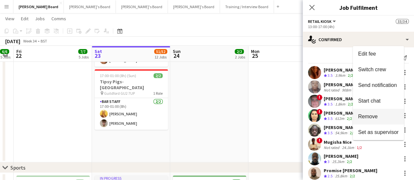
click at [386, 118] on span "Remove" at bounding box center [378, 117] width 41 height 6
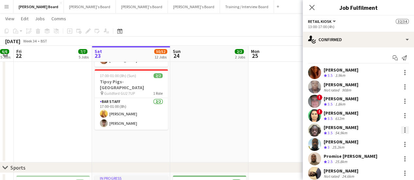
click at [401, 131] on div at bounding box center [405, 130] width 8 height 8
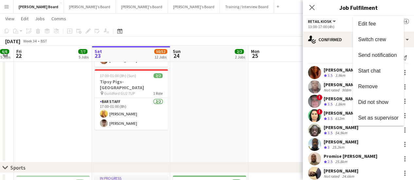
scroll to position [193, 0]
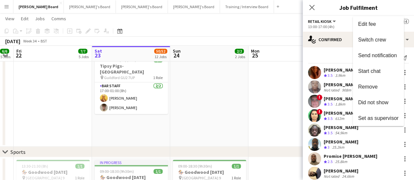
click at [280, 87] on div at bounding box center [207, 90] width 414 height 180
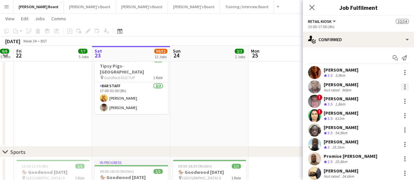
click at [401, 88] on div at bounding box center [405, 87] width 8 height 8
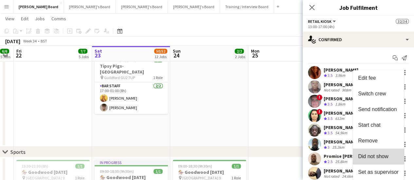
click at [380, 157] on span "Did not show" at bounding box center [373, 157] width 30 height 6
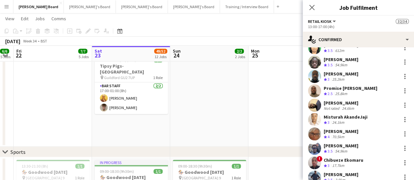
scroll to position [64, 0]
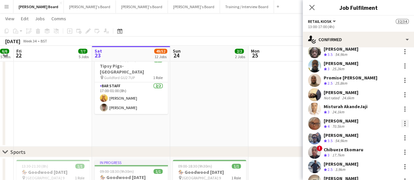
click at [405, 124] on div at bounding box center [405, 123] width 1 height 1
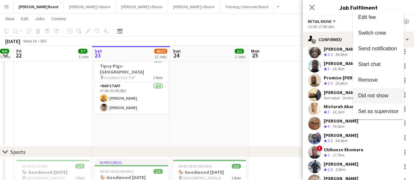
click at [374, 97] on span "Did not show" at bounding box center [373, 96] width 30 height 6
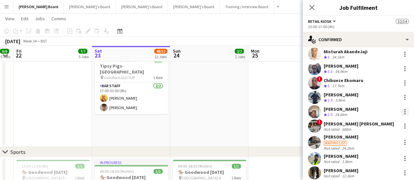
scroll to position [123, 0]
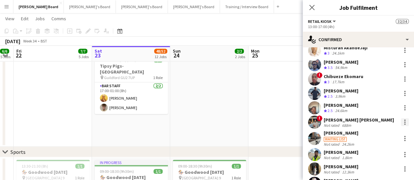
click at [405, 124] on div at bounding box center [405, 124] width 1 height 1
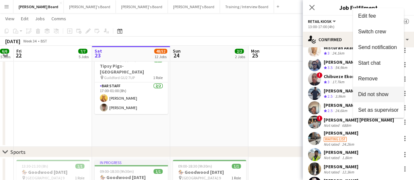
click at [373, 97] on span "Did not show" at bounding box center [373, 95] width 30 height 6
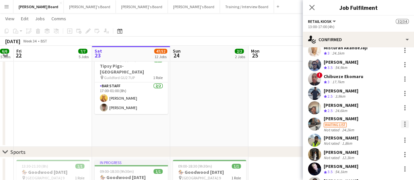
click at [401, 126] on div at bounding box center [405, 125] width 8 height 8
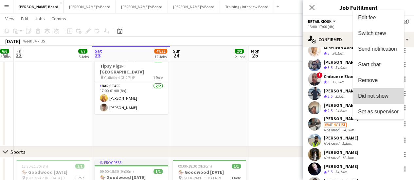
click at [372, 96] on span "Did not show" at bounding box center [373, 96] width 30 height 6
